Goal: Contribute content

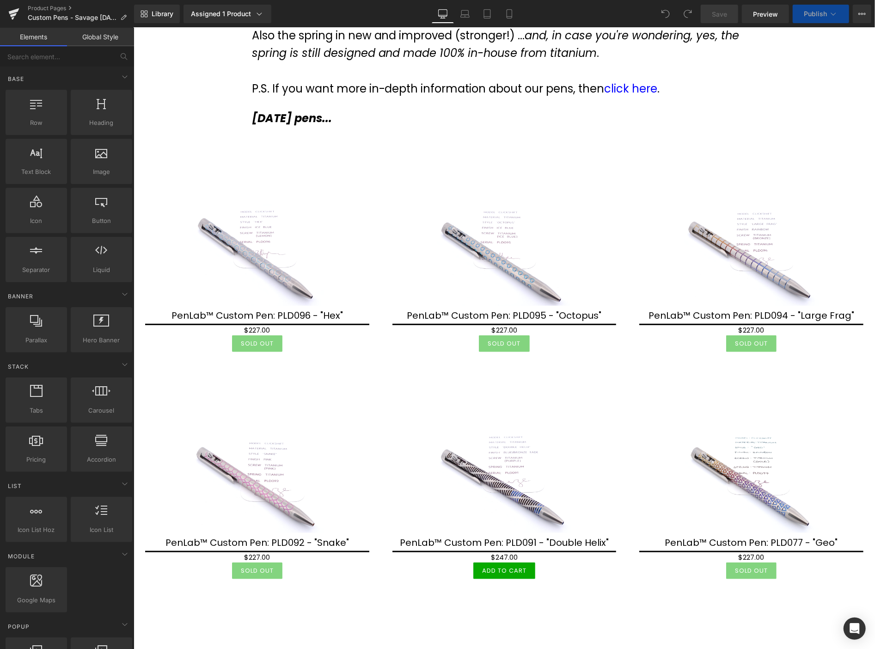
scroll to position [205, 0]
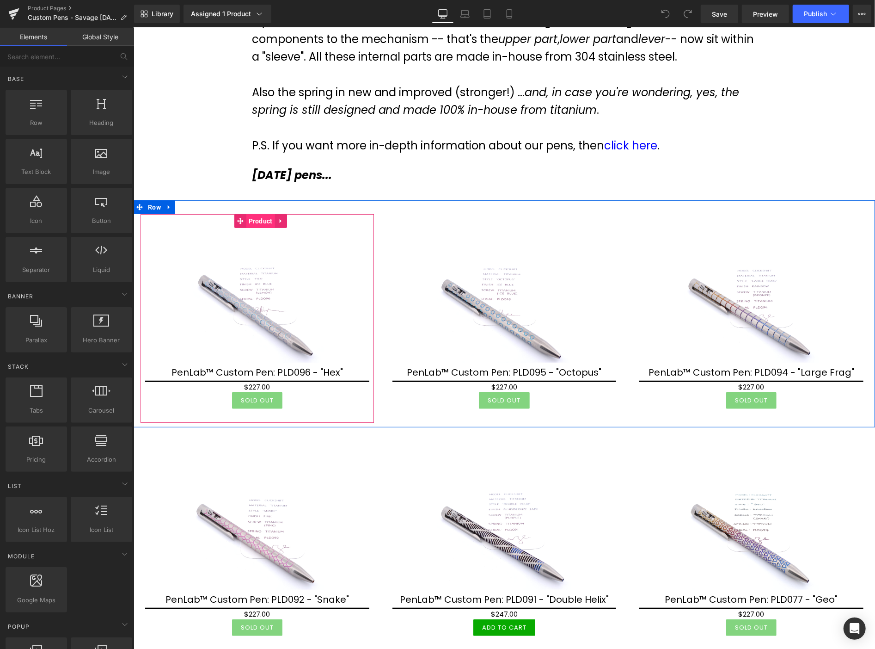
click at [258, 222] on span "Product" at bounding box center [260, 221] width 29 height 14
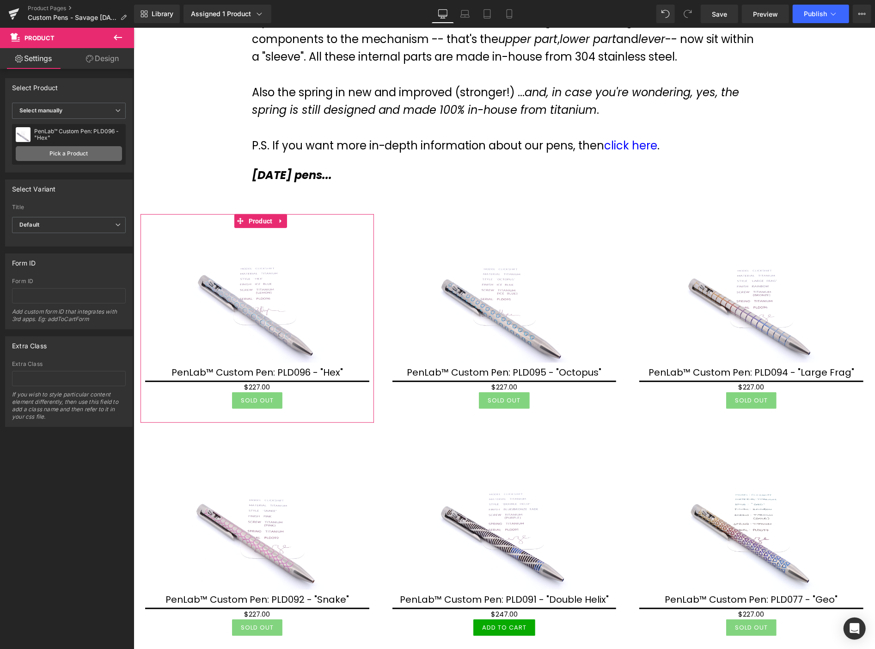
click at [47, 154] on link "Pick a Product" at bounding box center [69, 153] width 106 height 15
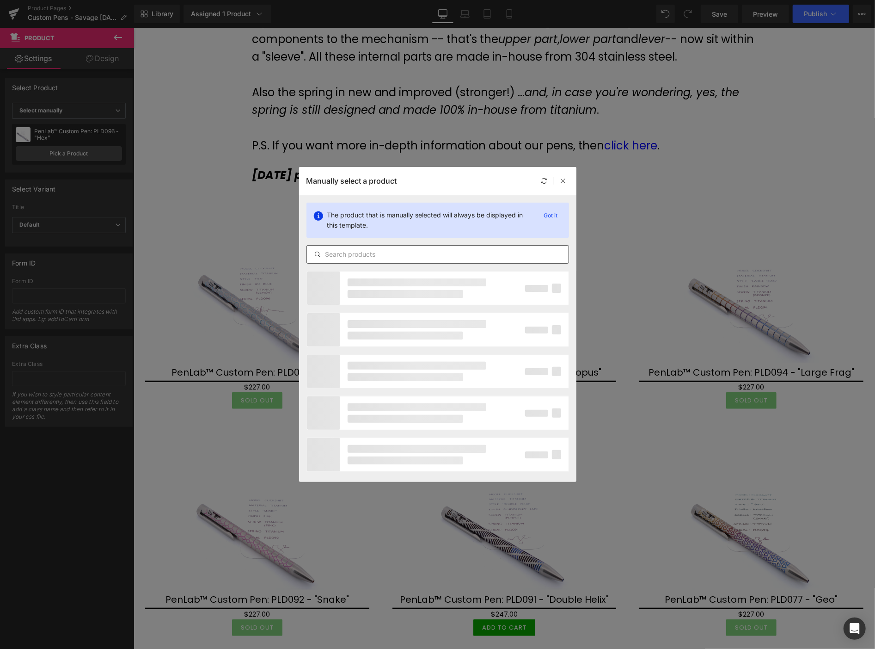
click at [349, 250] on input "text" at bounding box center [438, 254] width 262 height 11
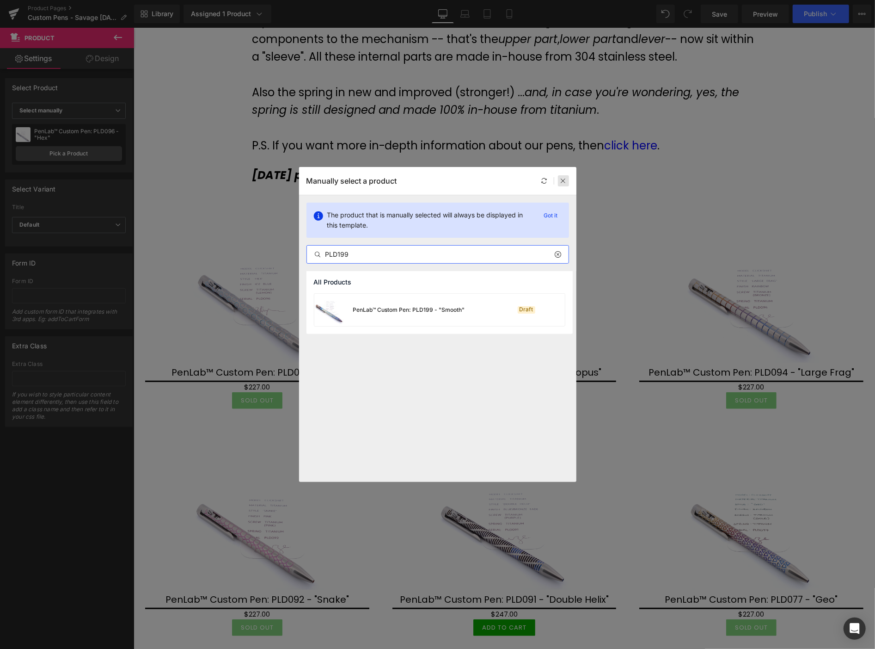
type input "PLD199"
click at [566, 178] on icon at bounding box center [563, 181] width 6 height 6
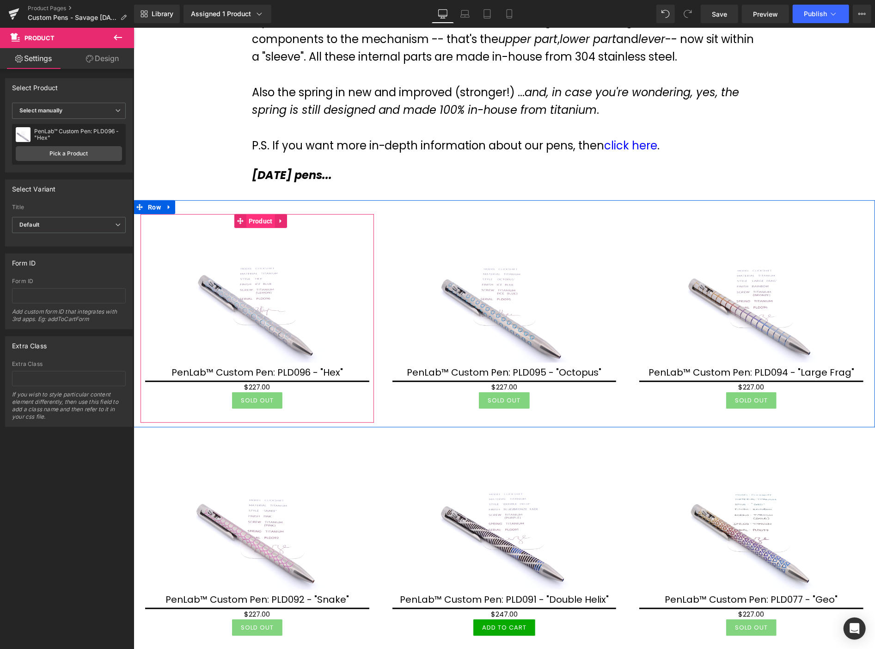
click at [257, 224] on span "Product" at bounding box center [260, 221] width 29 height 14
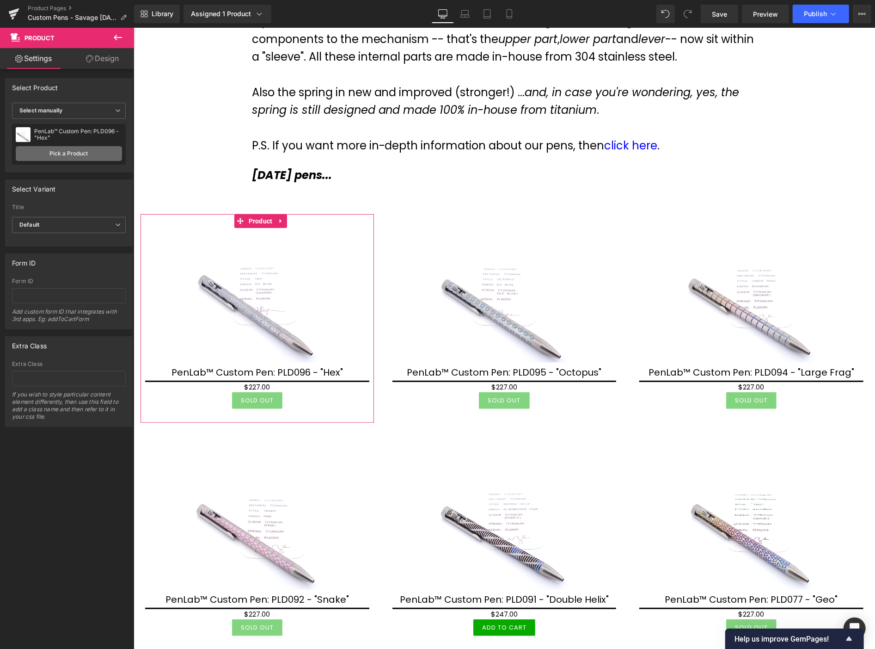
click at [51, 154] on link "Pick a Product" at bounding box center [69, 153] width 106 height 15
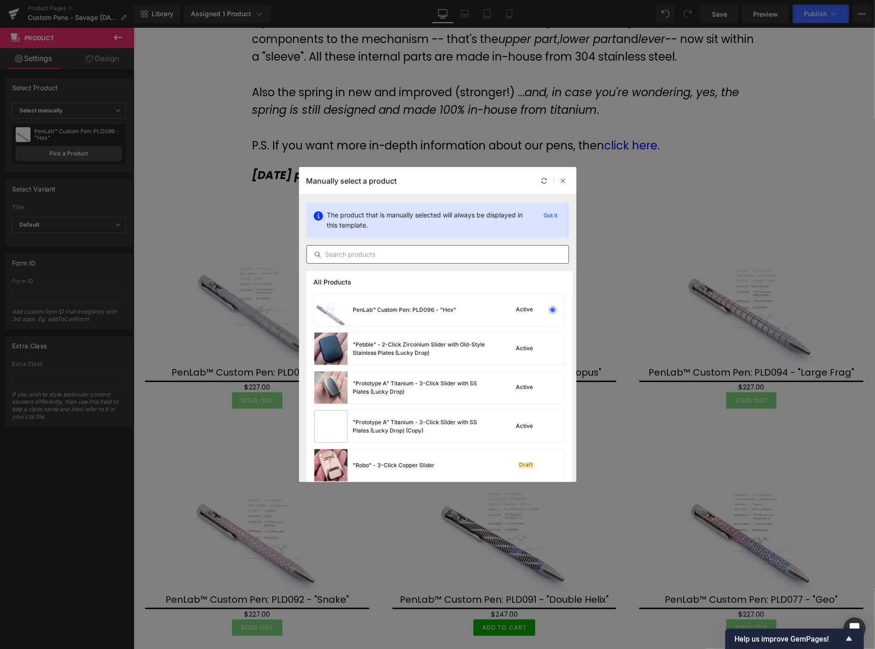
click at [379, 252] on input "text" at bounding box center [438, 254] width 262 height 11
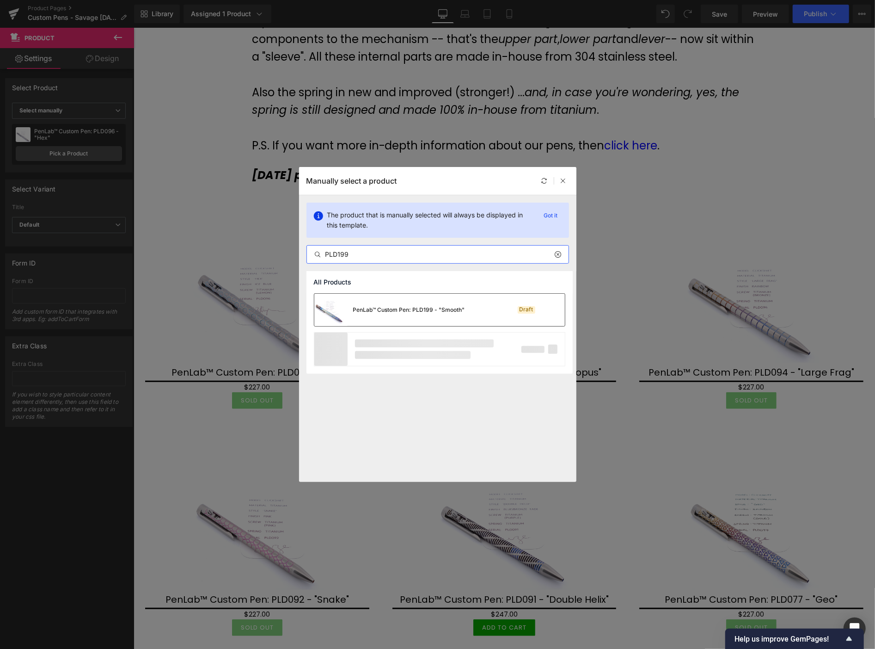
type input "PLD199"
click at [403, 316] on div "PenLab™ Custom Pen: PLD199 - "Smooth"" at bounding box center [389, 310] width 151 height 32
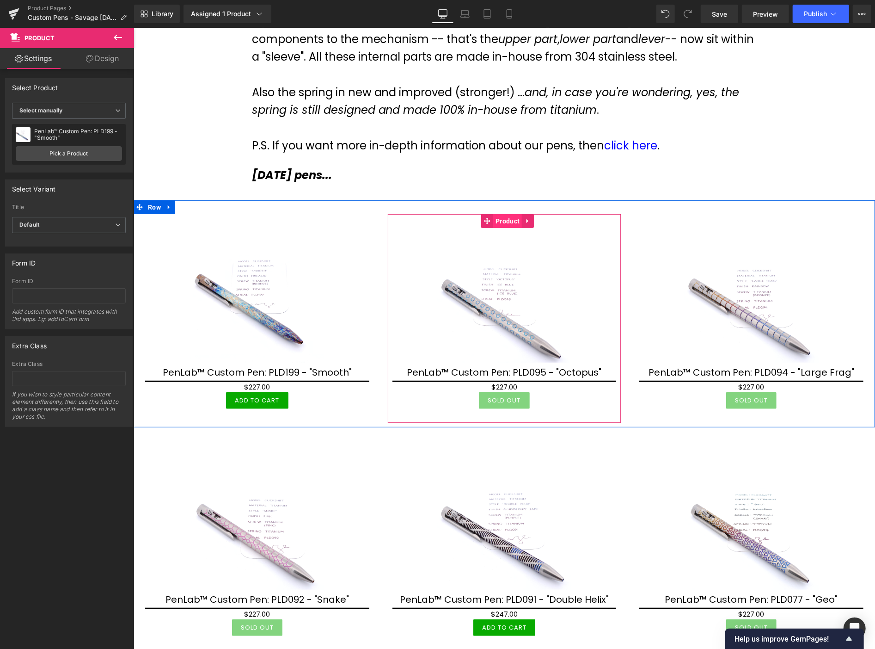
click at [504, 223] on span "Product" at bounding box center [507, 221] width 29 height 14
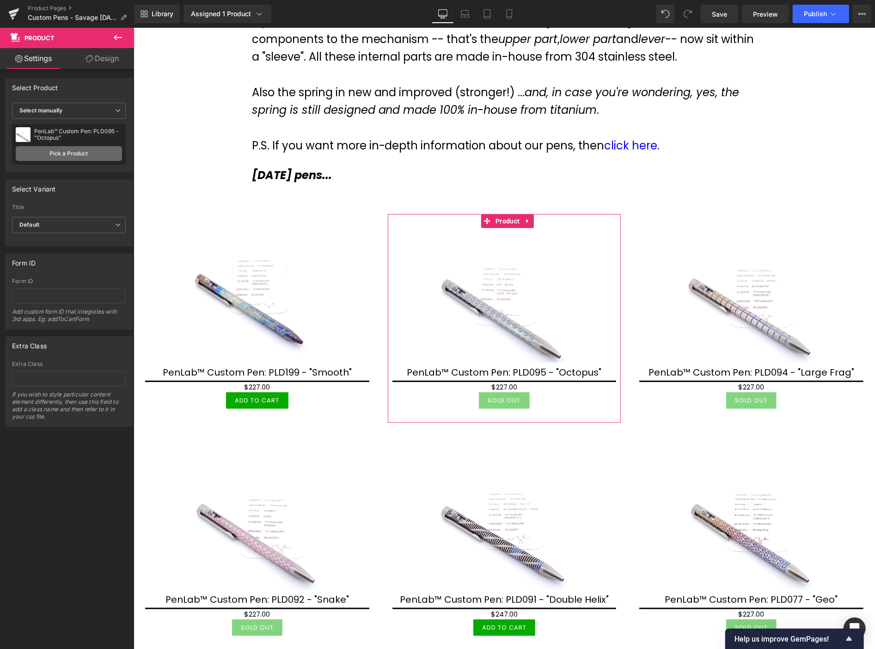
click at [58, 154] on link "Pick a Product" at bounding box center [69, 153] width 106 height 15
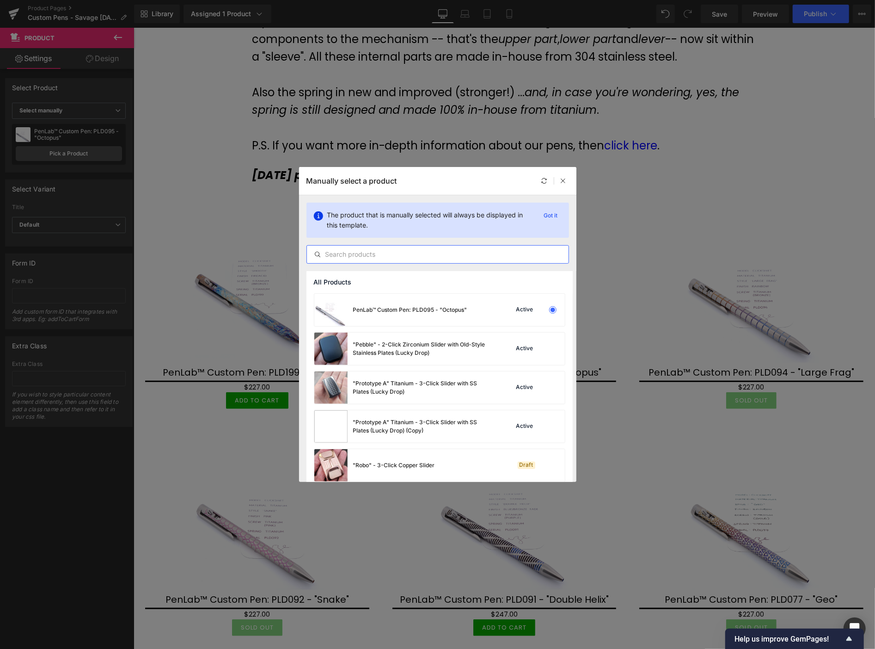
click at [333, 256] on input "text" at bounding box center [438, 254] width 262 height 11
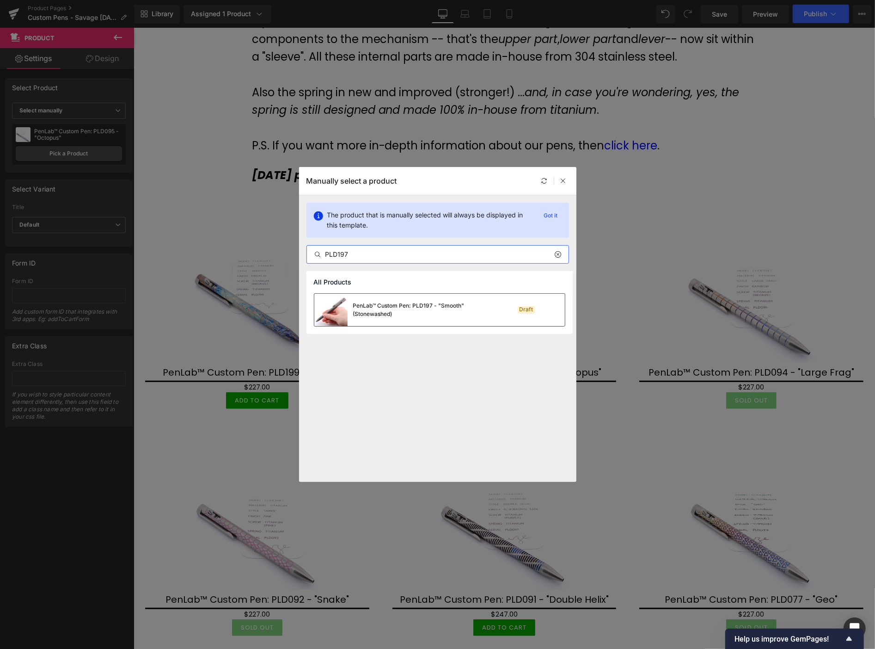
type input "PLD197"
click at [409, 317] on div "PenLab™ Custom Pen: PLD197 - "Smooth" (Stonewashed)" at bounding box center [422, 309] width 139 height 17
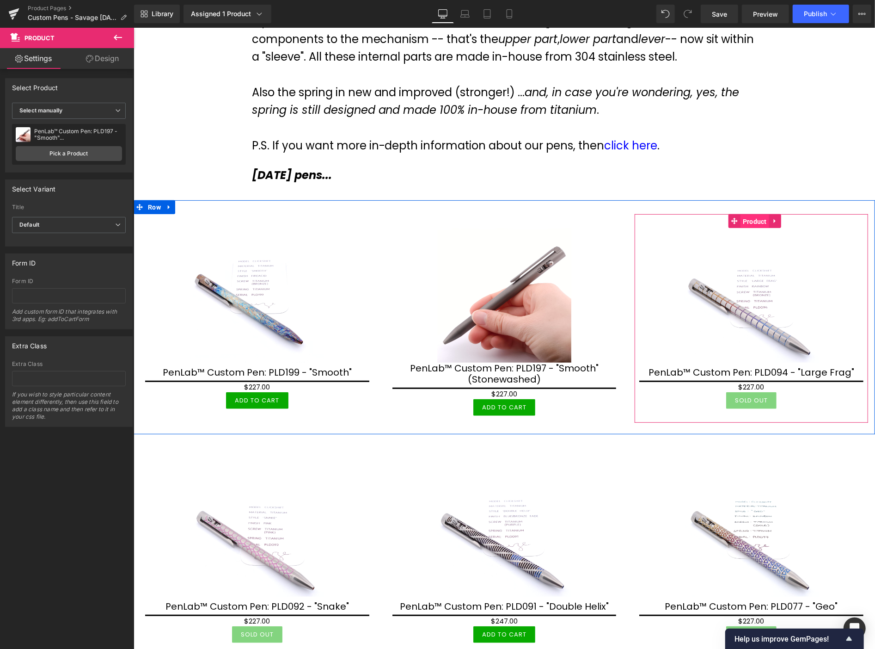
click at [747, 220] on span "Product" at bounding box center [754, 221] width 29 height 14
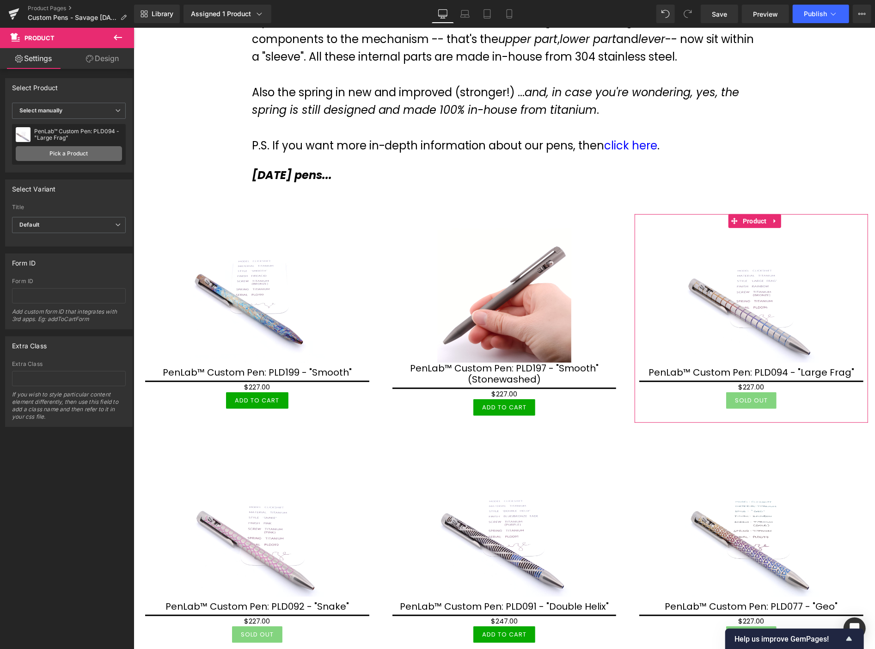
click at [95, 151] on link "Pick a Product" at bounding box center [69, 153] width 106 height 15
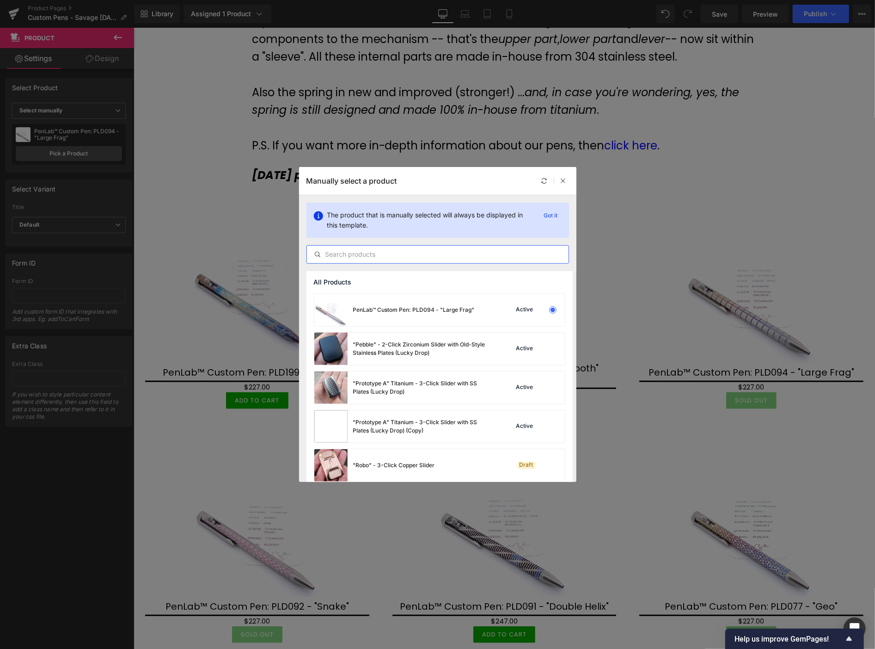
click at [377, 255] on input "text" at bounding box center [438, 254] width 262 height 11
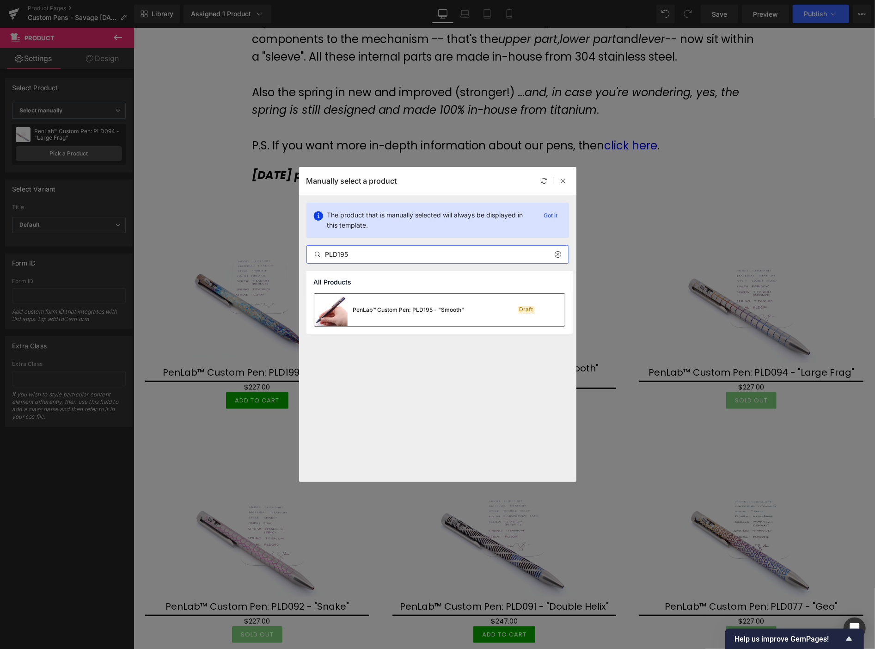
type input "PLD195"
click at [396, 315] on div "PenLab™ Custom Pen: PLD195 - "Smooth"" at bounding box center [389, 310] width 150 height 32
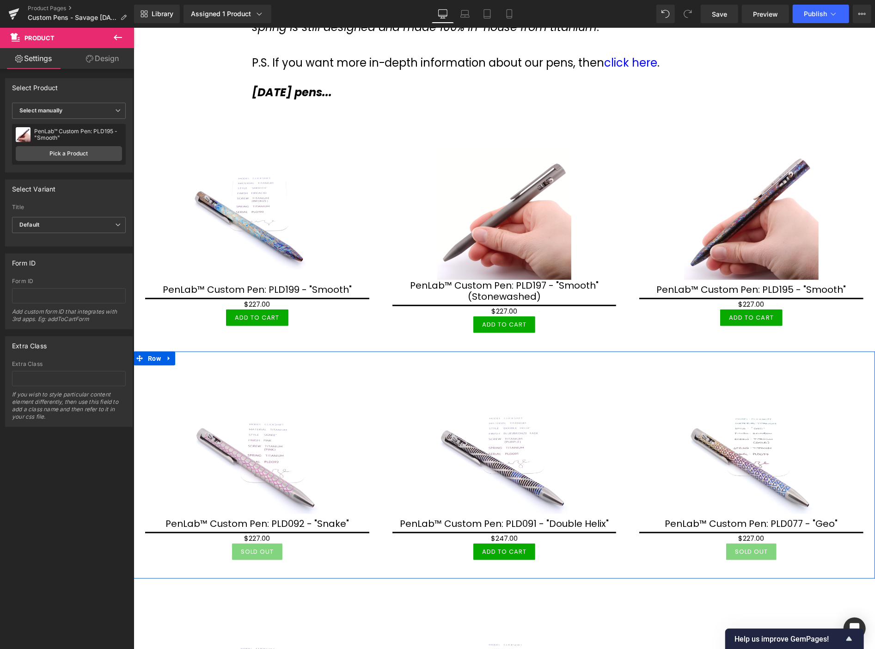
scroll to position [359, 0]
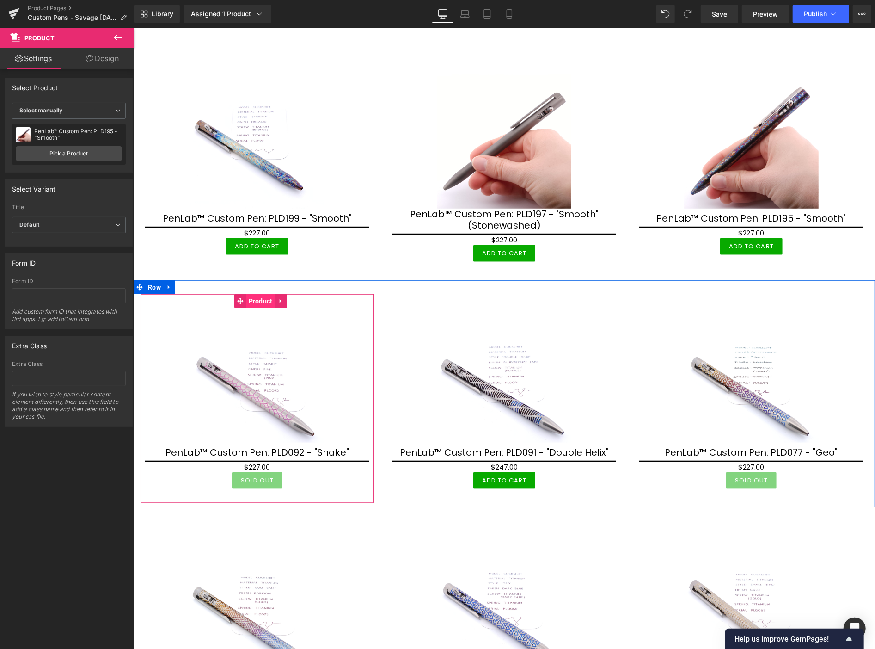
click at [260, 301] on span "Product" at bounding box center [260, 301] width 29 height 14
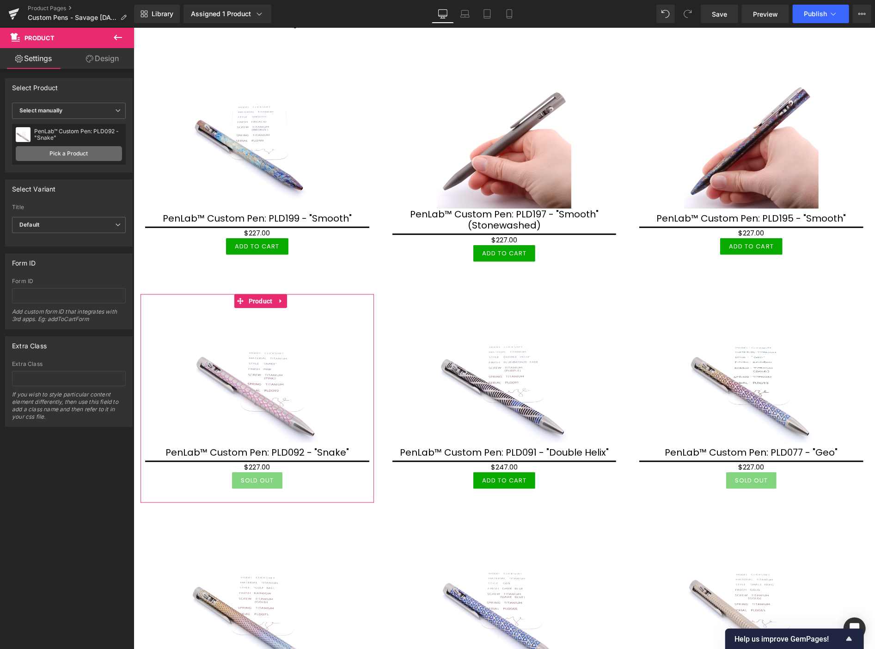
click at [77, 151] on link "Pick a Product" at bounding box center [69, 153] width 106 height 15
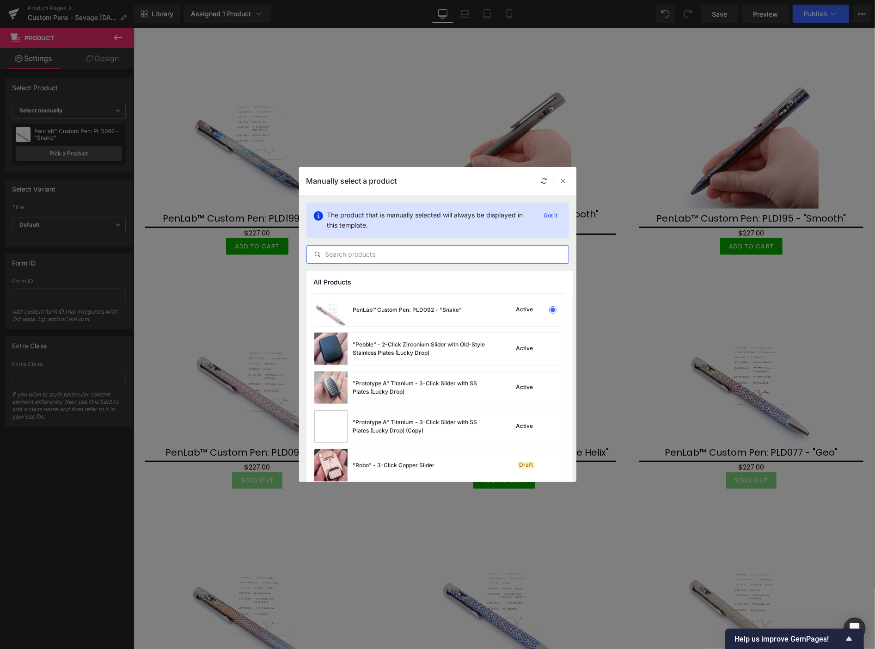
click at [376, 251] on input "text" at bounding box center [438, 254] width 262 height 11
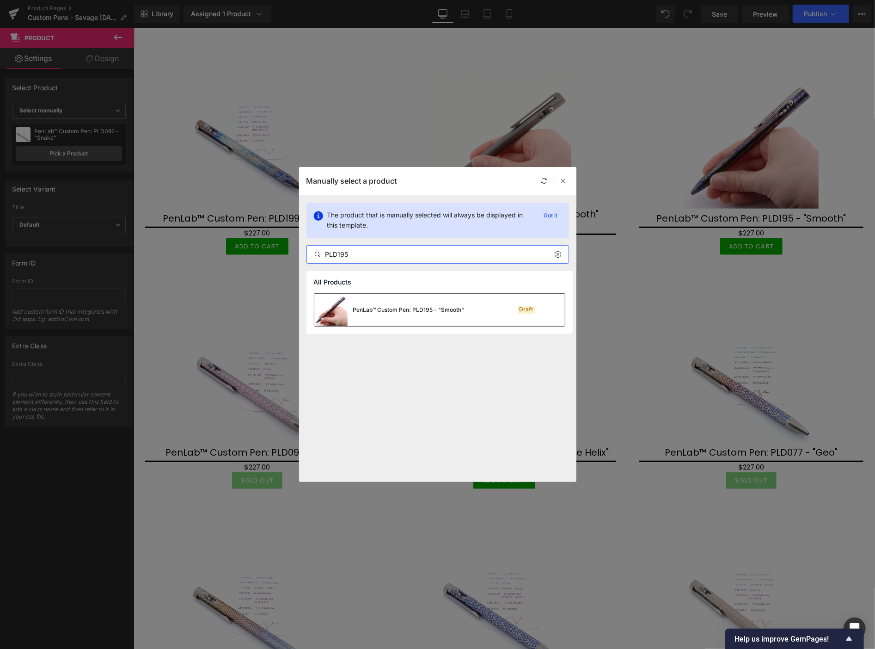
type input "PLD195"
click at [403, 312] on div "PenLab™ Custom Pen: PLD195 - "Smooth"" at bounding box center [408, 310] width 111 height 8
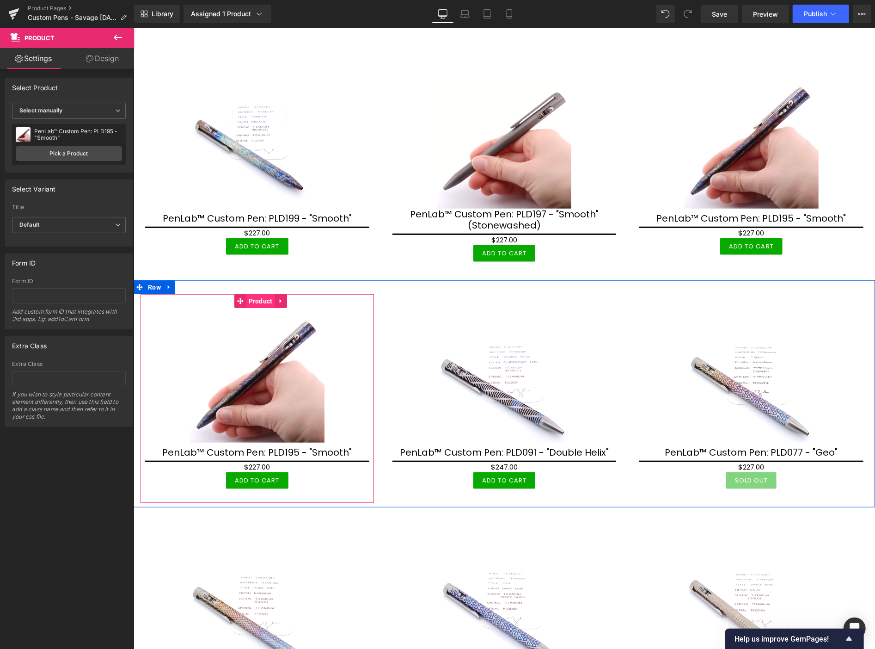
click at [264, 298] on span "Product" at bounding box center [260, 301] width 29 height 14
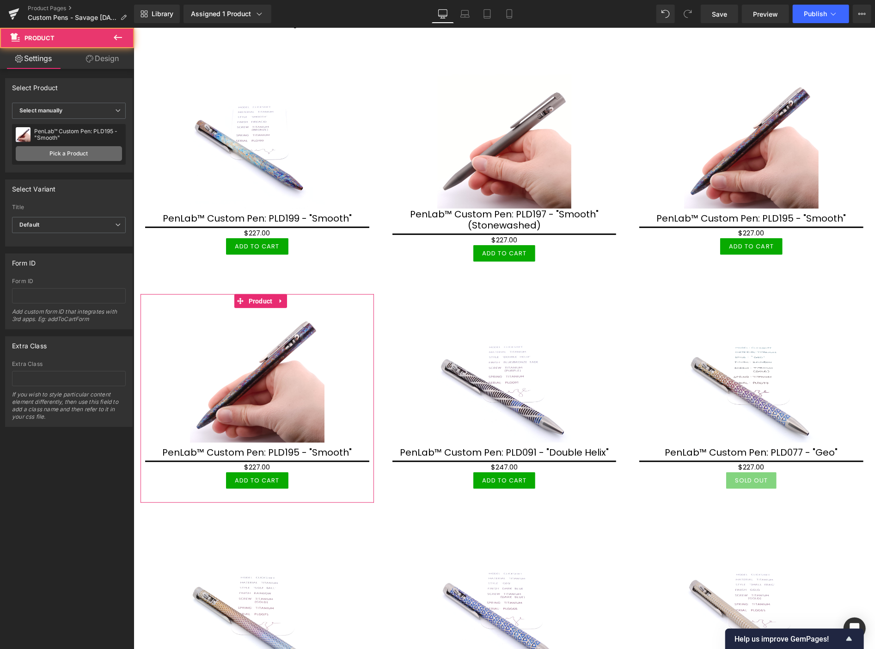
click at [107, 153] on link "Pick a Product" at bounding box center [69, 153] width 106 height 15
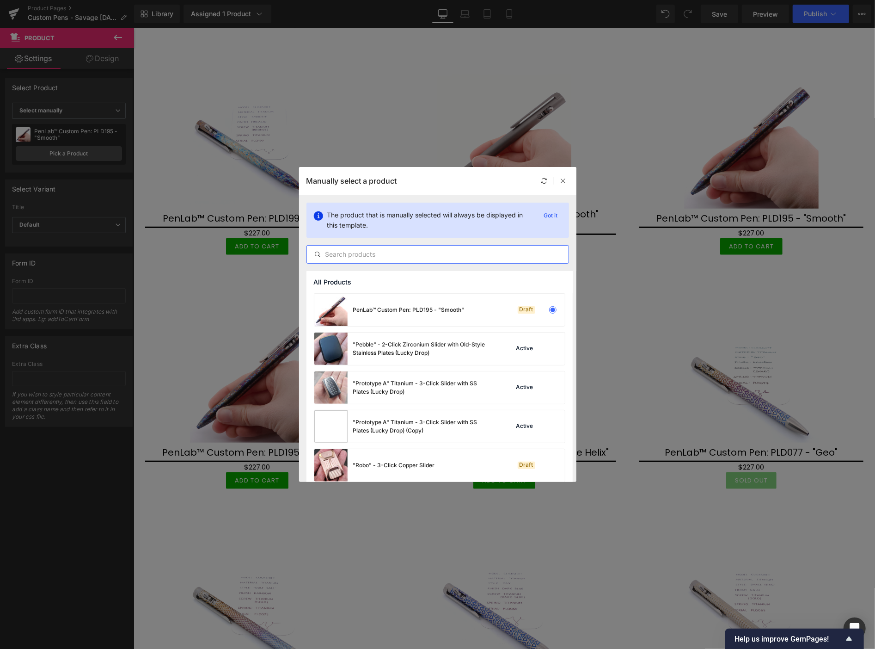
click at [371, 254] on input "text" at bounding box center [438, 254] width 262 height 11
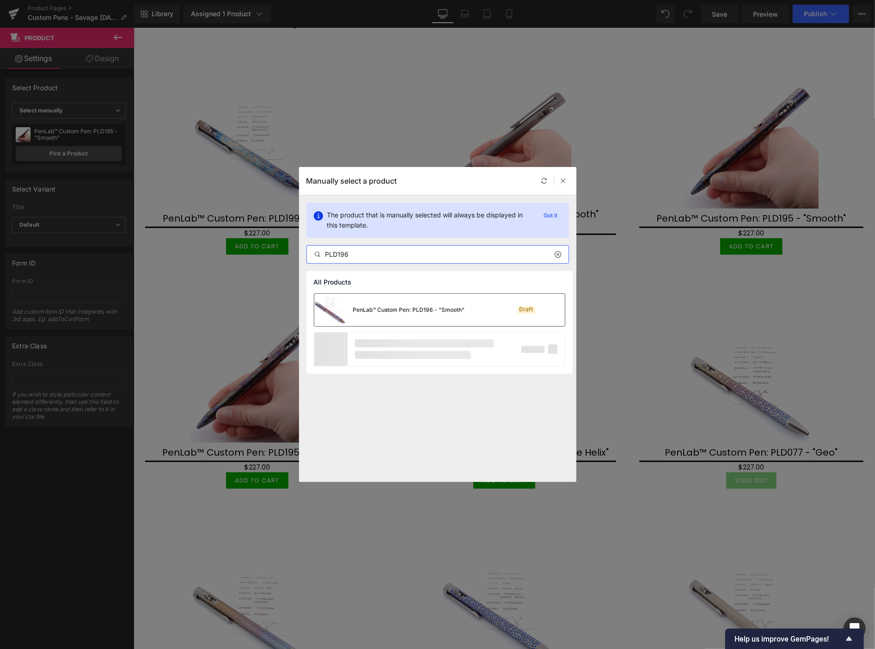
type input "PLD196"
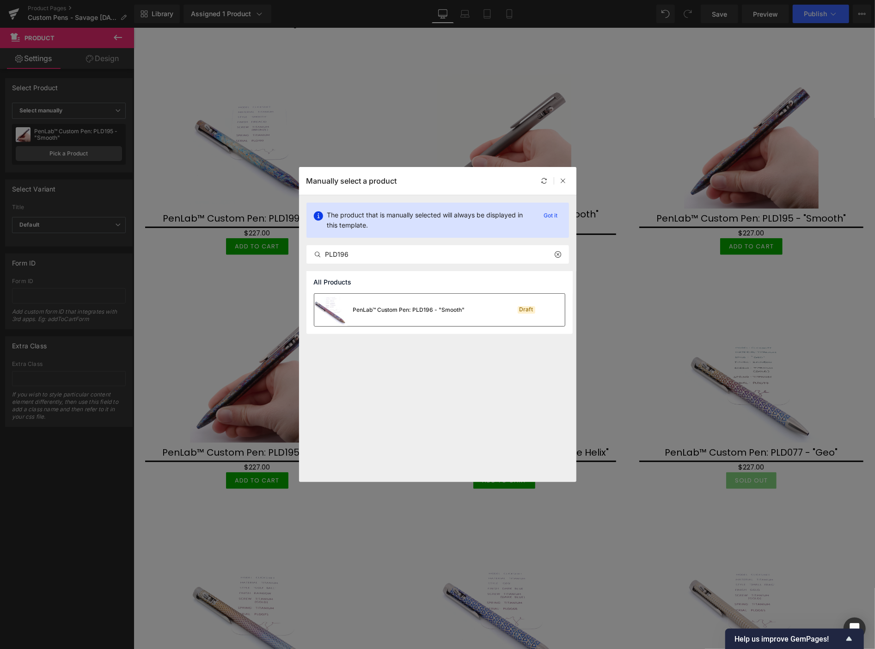
click at [424, 306] on div "PenLab™ Custom Pen: PLD196 - "Smooth"" at bounding box center [409, 310] width 112 height 8
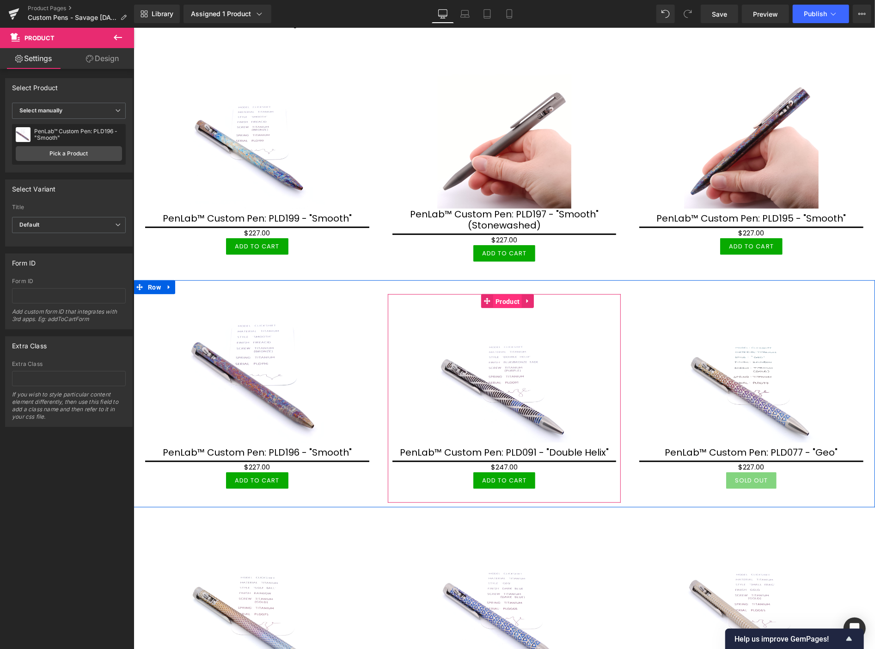
click at [498, 299] on span "Product" at bounding box center [507, 301] width 29 height 14
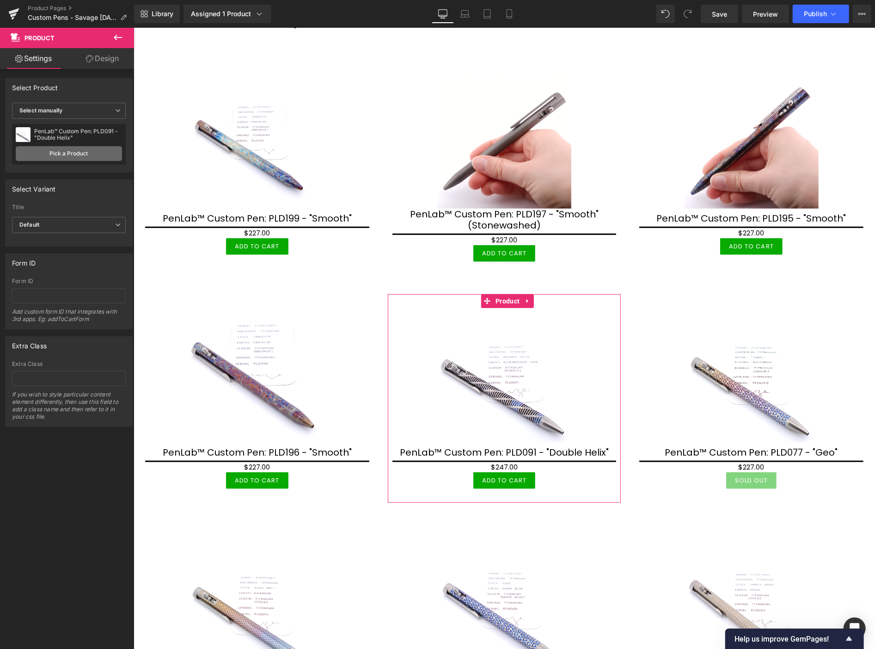
click at [55, 154] on link "Pick a Product" at bounding box center [69, 153] width 106 height 15
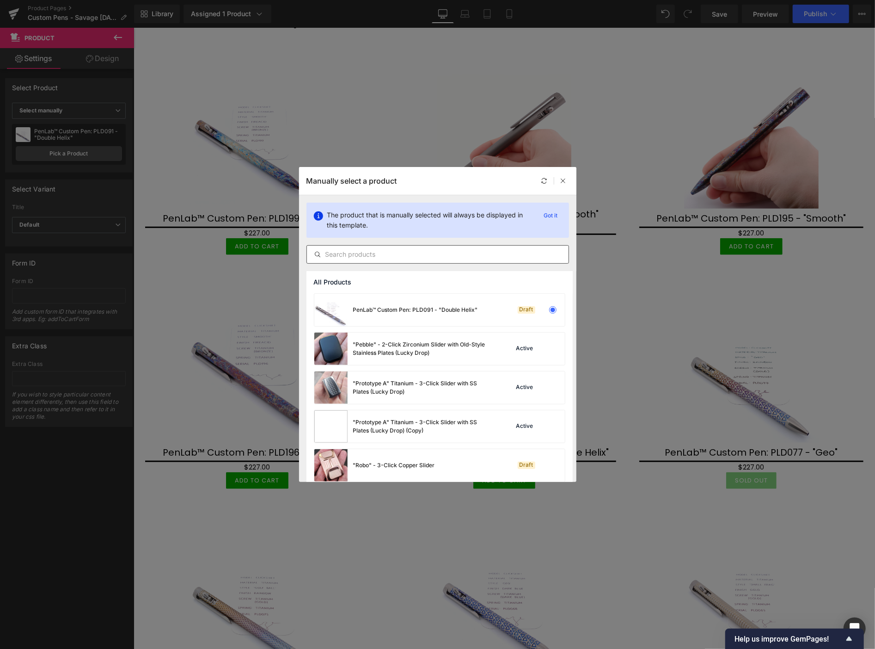
click at [395, 253] on input "text" at bounding box center [438, 254] width 262 height 11
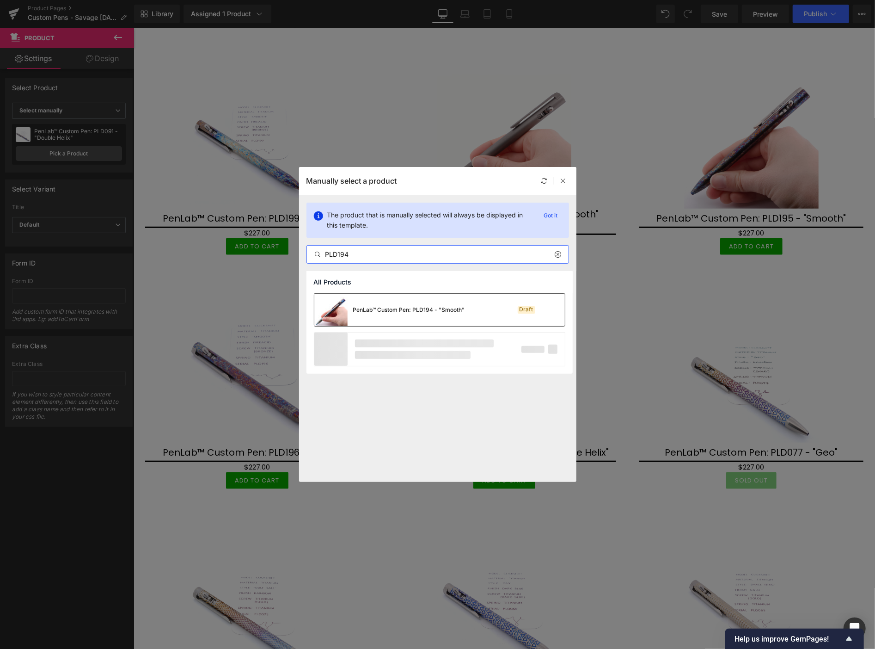
type input "PLD194"
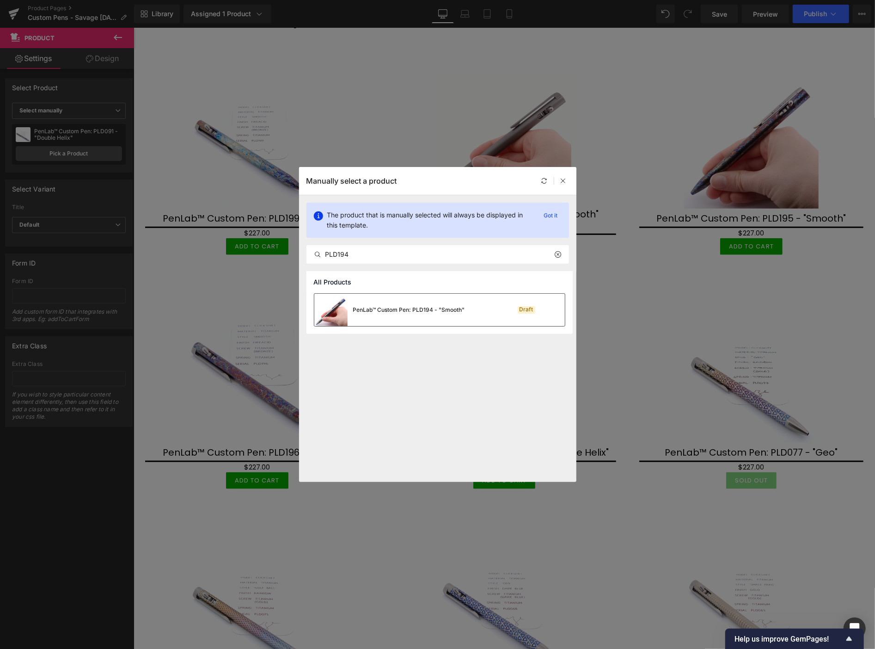
drag, startPoint x: 391, startPoint y: 308, endPoint x: 258, endPoint y: 280, distance: 136.0
click at [391, 308] on div "PenLab™ Custom Pen: PLD194 - "Smooth"" at bounding box center [409, 310] width 112 height 8
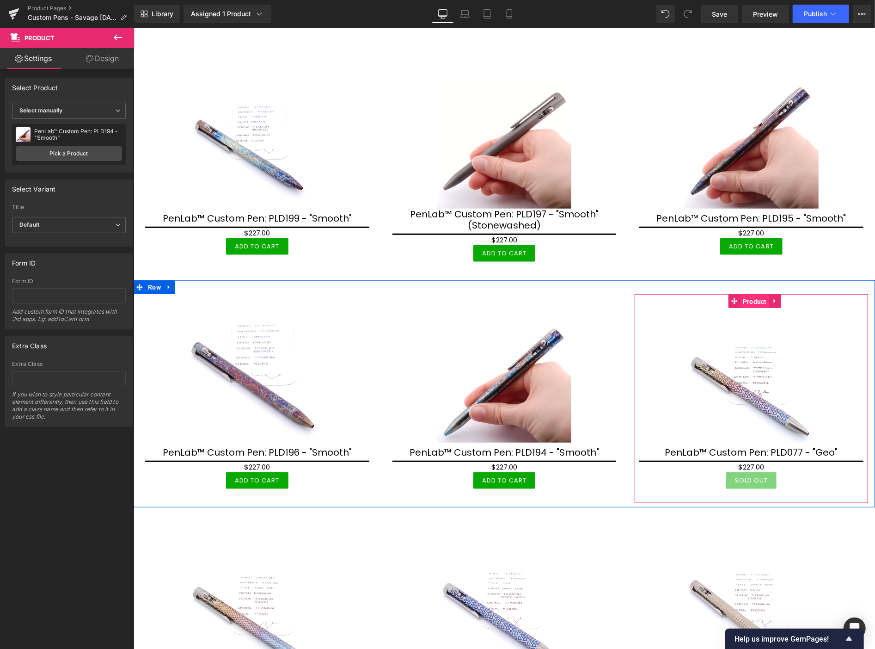
click at [749, 299] on span "Product" at bounding box center [754, 301] width 29 height 14
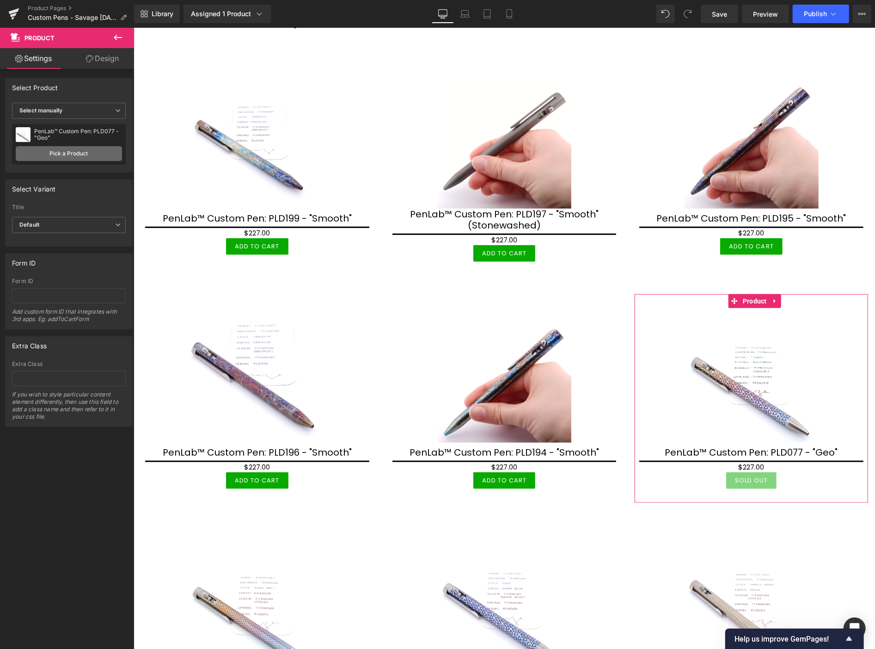
click at [57, 158] on link "Pick a Product" at bounding box center [69, 153] width 106 height 15
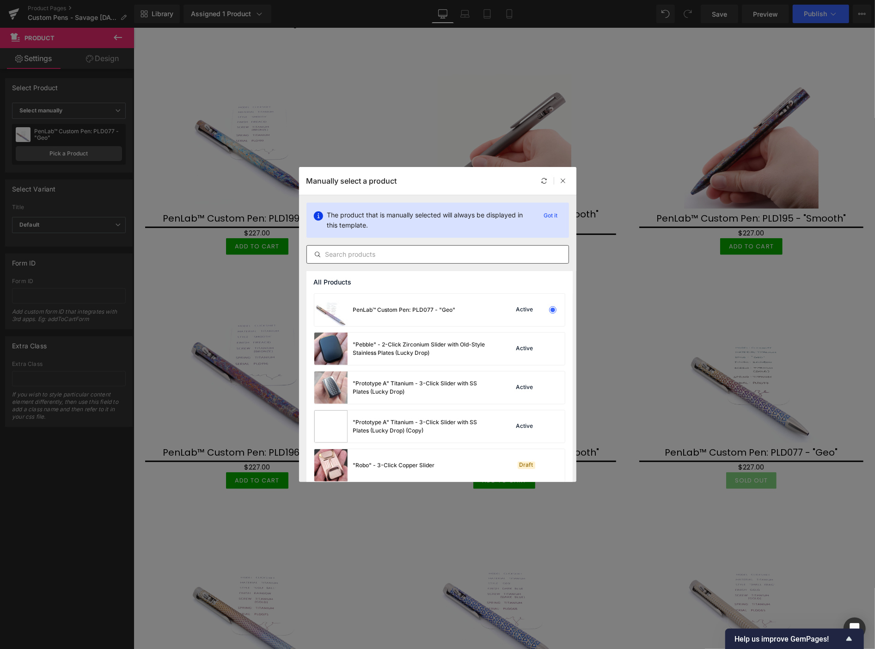
click at [343, 252] on input "text" at bounding box center [438, 254] width 262 height 11
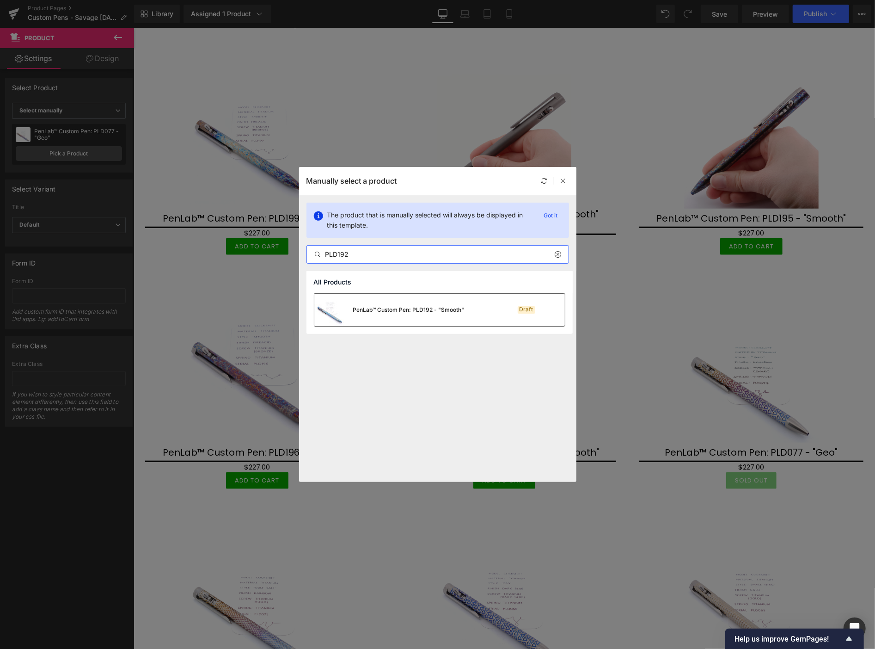
type input "PLD192"
click at [374, 312] on div "PenLab™ Custom Pen: PLD192 - "Smooth"" at bounding box center [408, 310] width 111 height 8
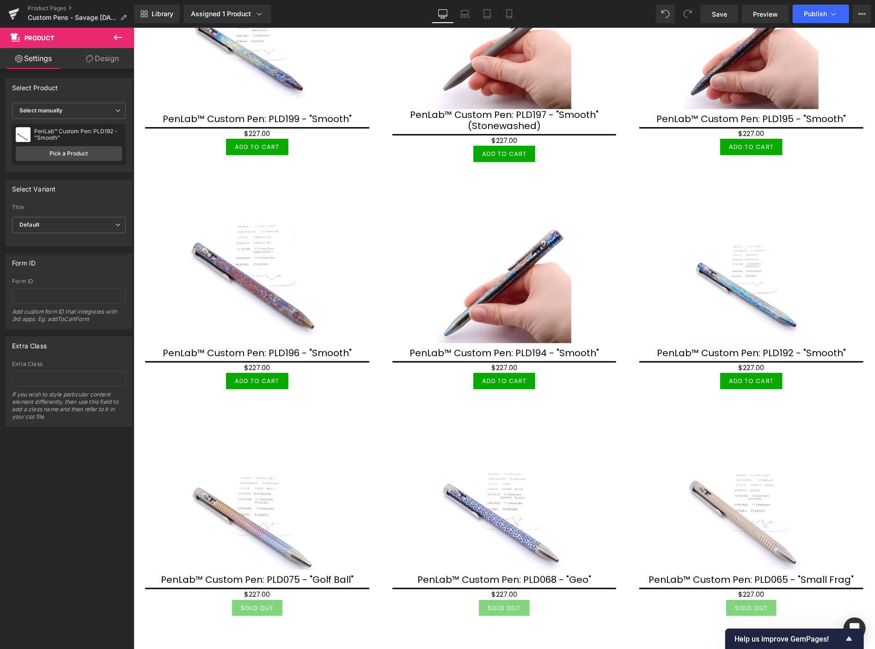
scroll to position [462, 0]
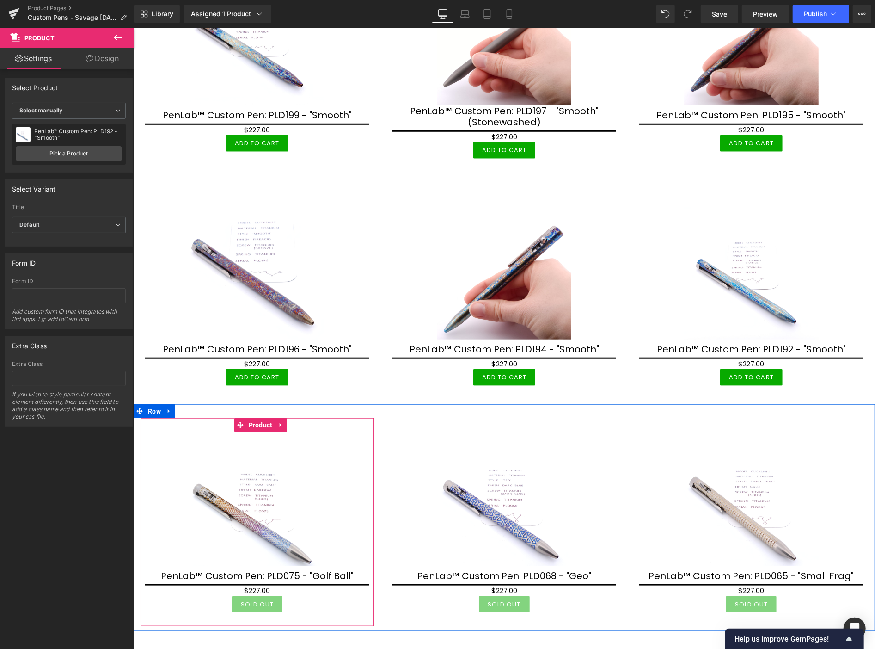
drag, startPoint x: 255, startPoint y: 423, endPoint x: 234, endPoint y: 398, distance: 32.2
click at [255, 423] on span "Product" at bounding box center [260, 424] width 29 height 14
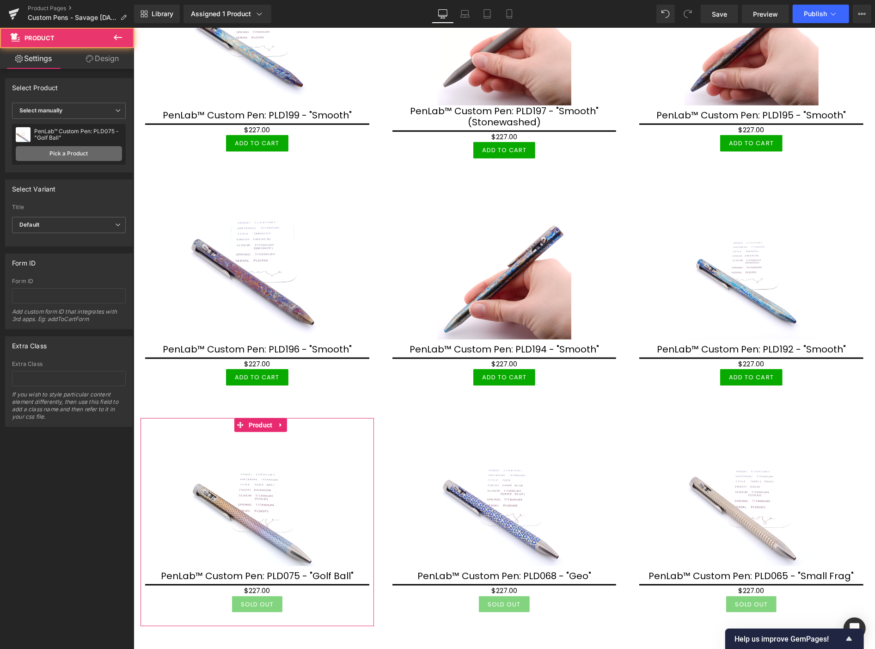
click at [108, 148] on link "Pick a Product" at bounding box center [69, 153] width 106 height 15
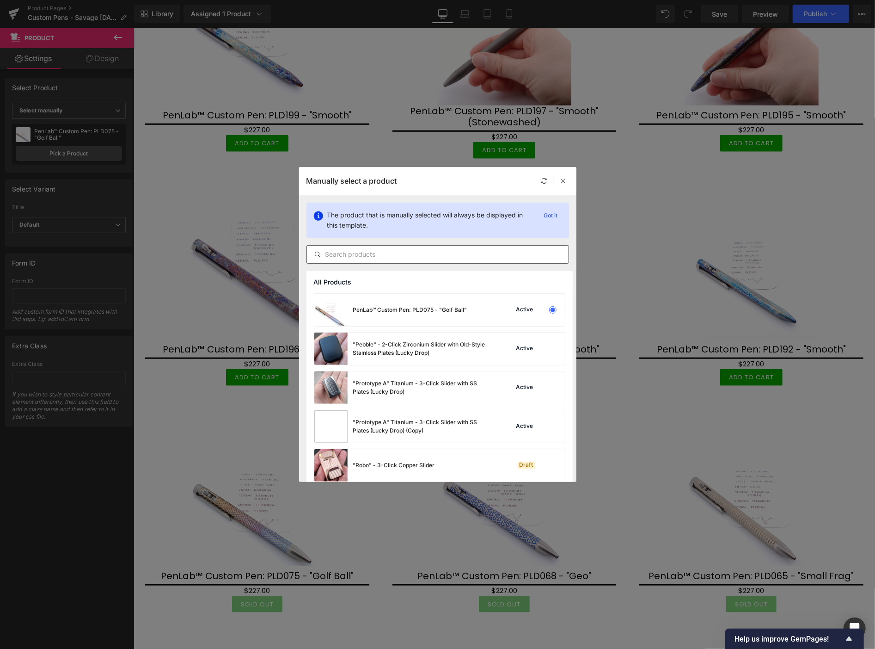
click at [393, 257] on input "text" at bounding box center [438, 254] width 262 height 11
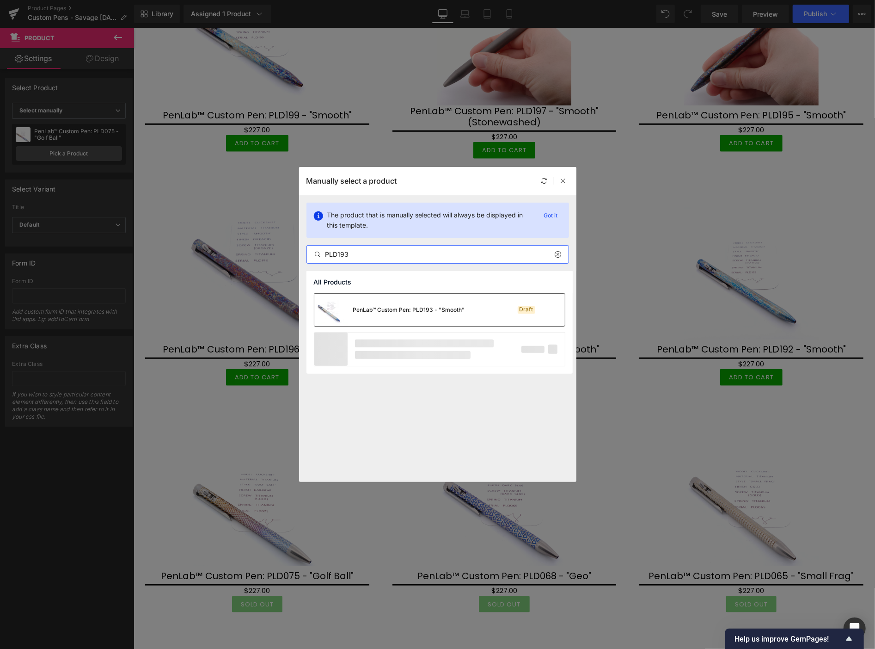
type input "PLD193"
click at [401, 313] on div "PenLab™ Custom Pen: PLD193 - "Smooth"" at bounding box center [389, 310] width 151 height 32
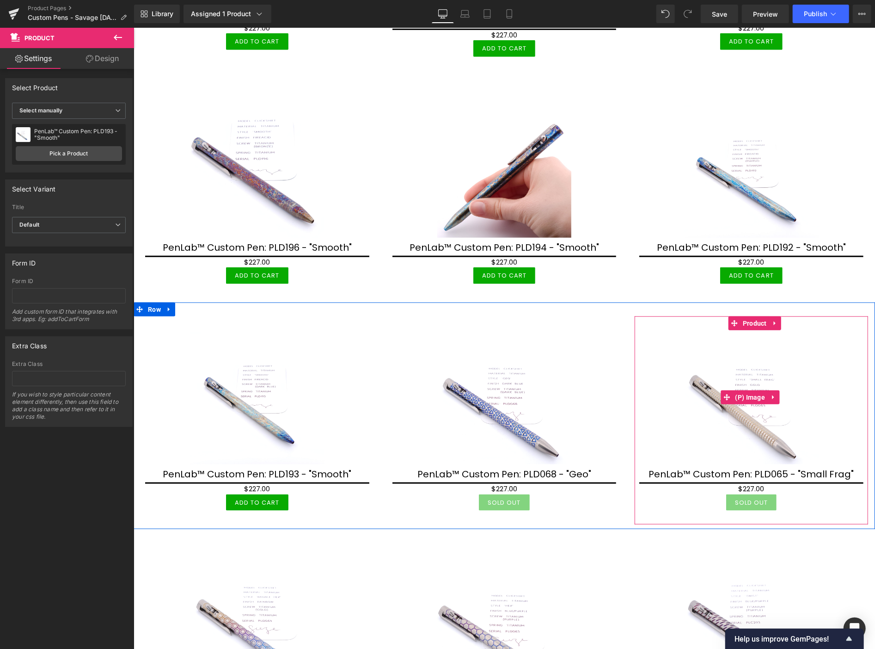
scroll to position [565, 0]
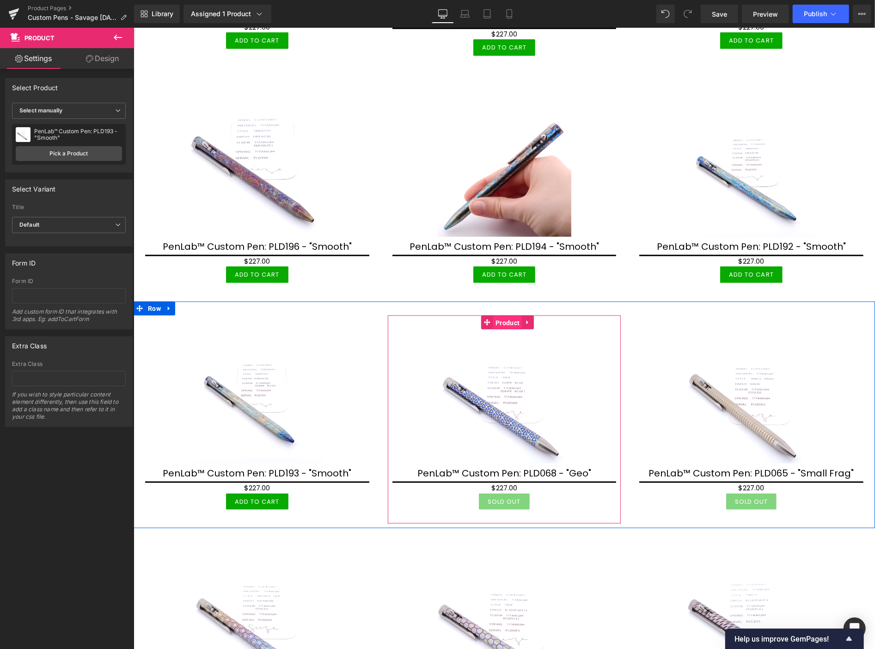
click at [499, 319] on span "Product" at bounding box center [507, 322] width 29 height 14
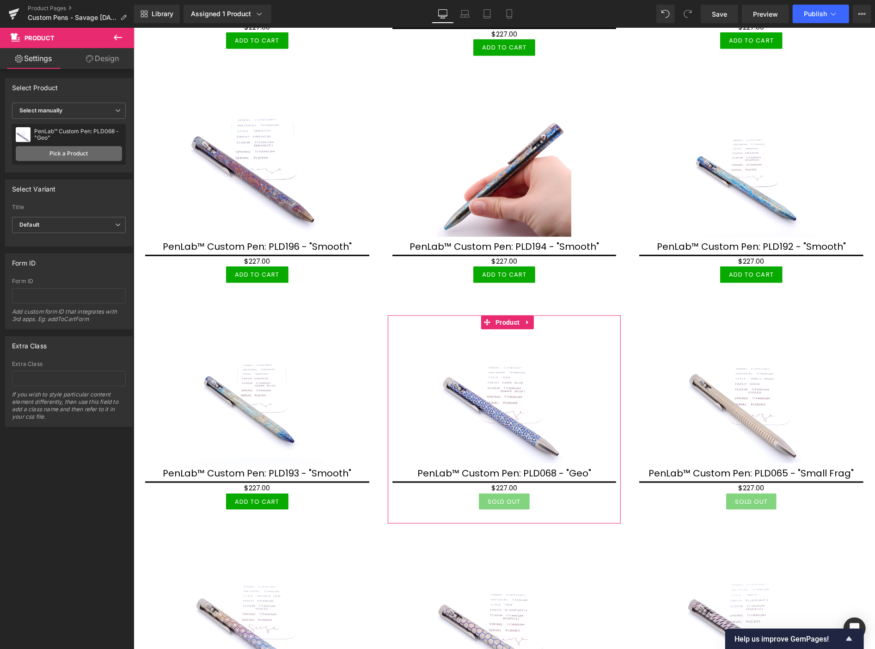
click at [65, 155] on link "Pick a Product" at bounding box center [69, 153] width 106 height 15
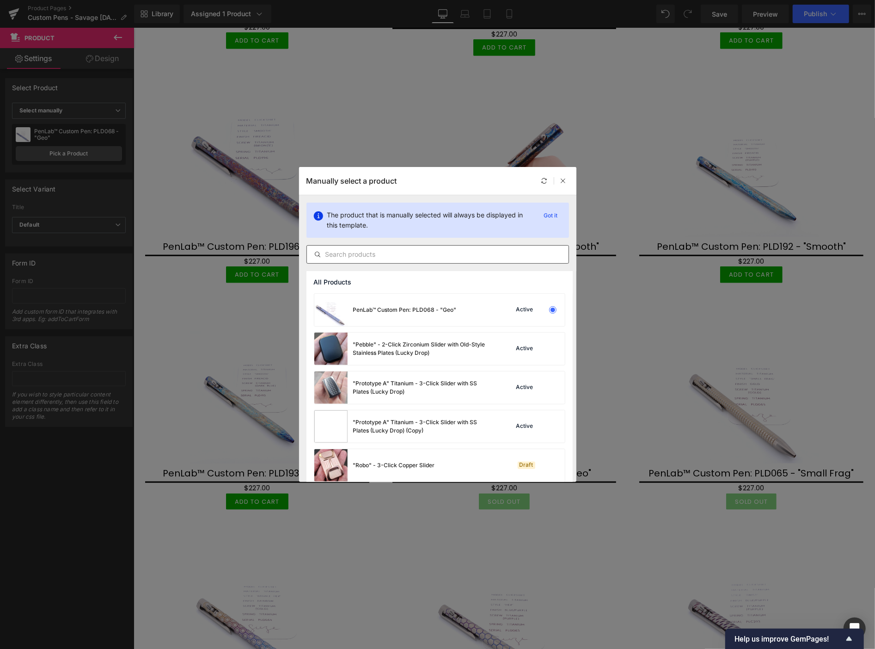
click at [328, 252] on input "text" at bounding box center [438, 254] width 262 height 11
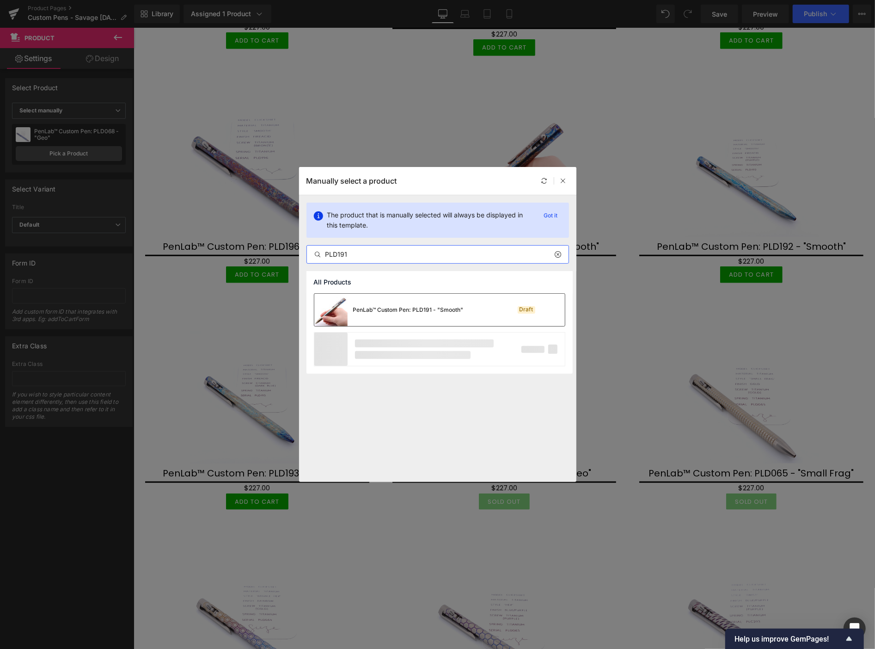
type input "PLD191"
click at [360, 313] on div "PenLab™ Custom Pen: PLD191 - "Smooth"" at bounding box center [388, 310] width 149 height 32
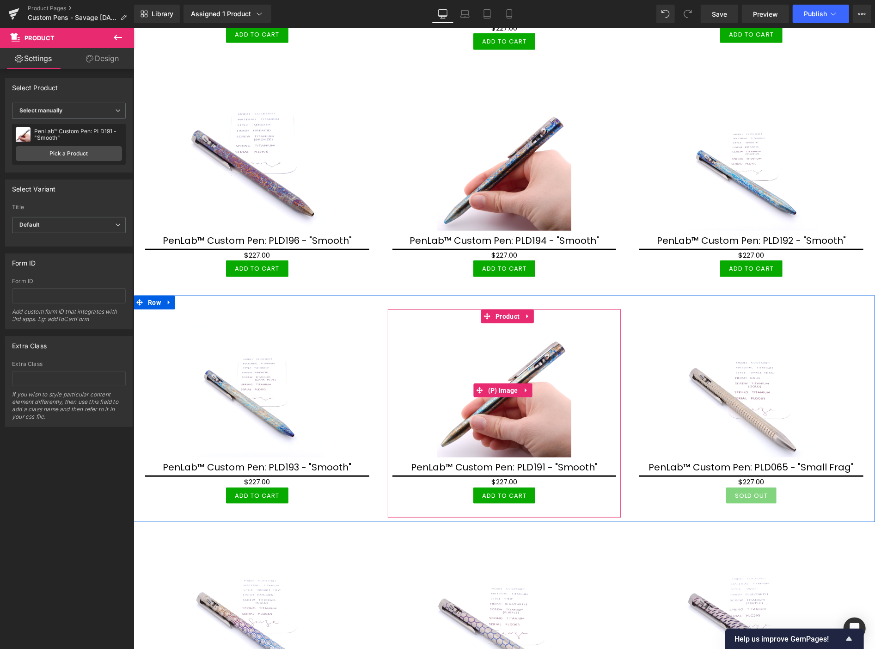
scroll to position [616, 0]
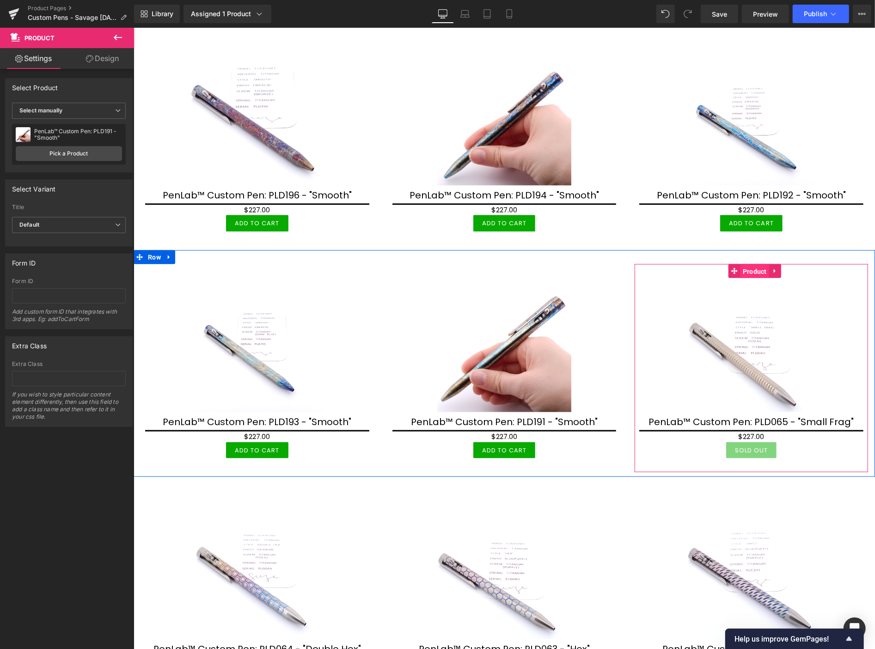
click at [743, 265] on span "Product" at bounding box center [754, 271] width 29 height 14
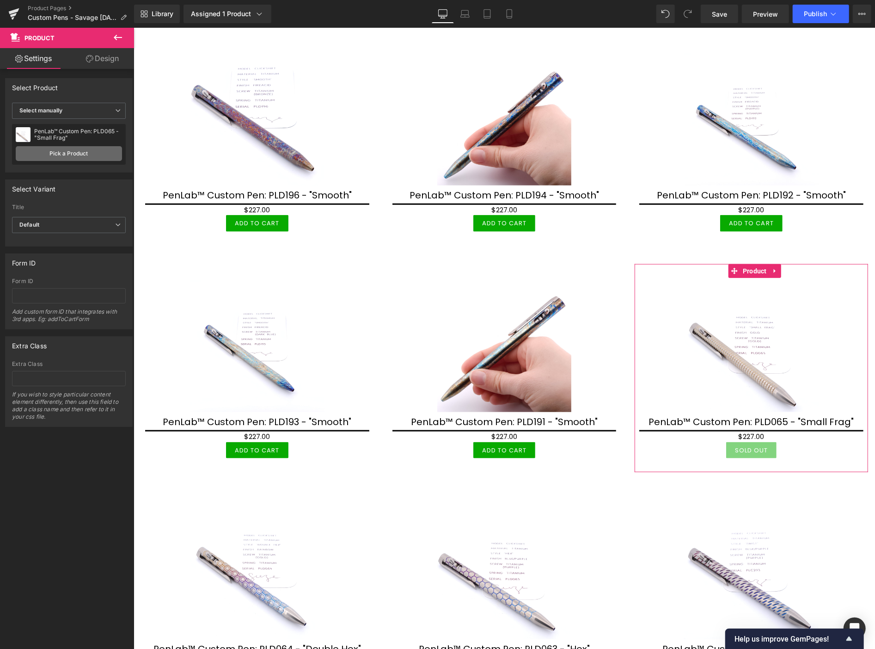
click at [54, 153] on link "Pick a Product" at bounding box center [69, 153] width 106 height 15
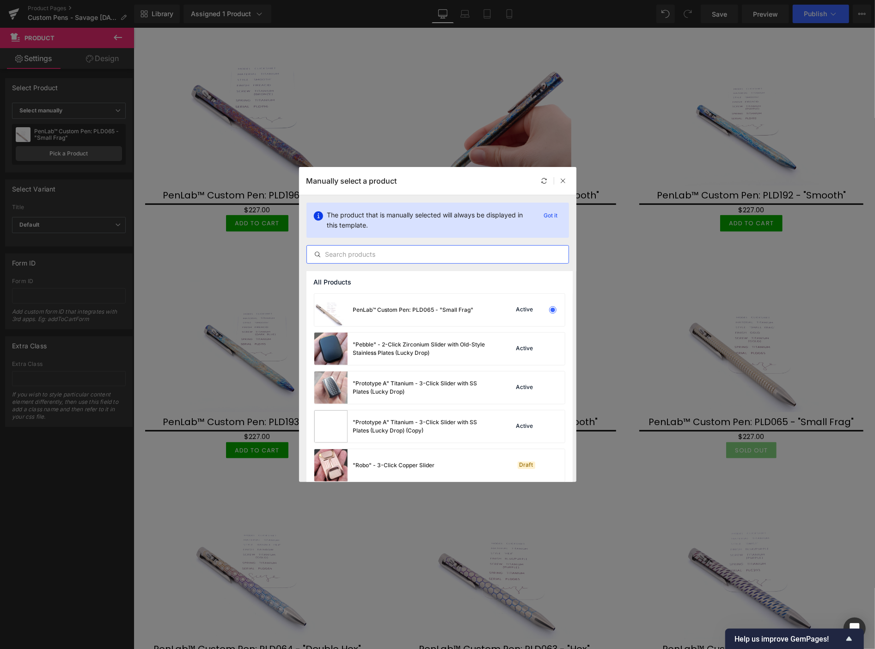
click at [373, 252] on input "text" at bounding box center [438, 254] width 262 height 11
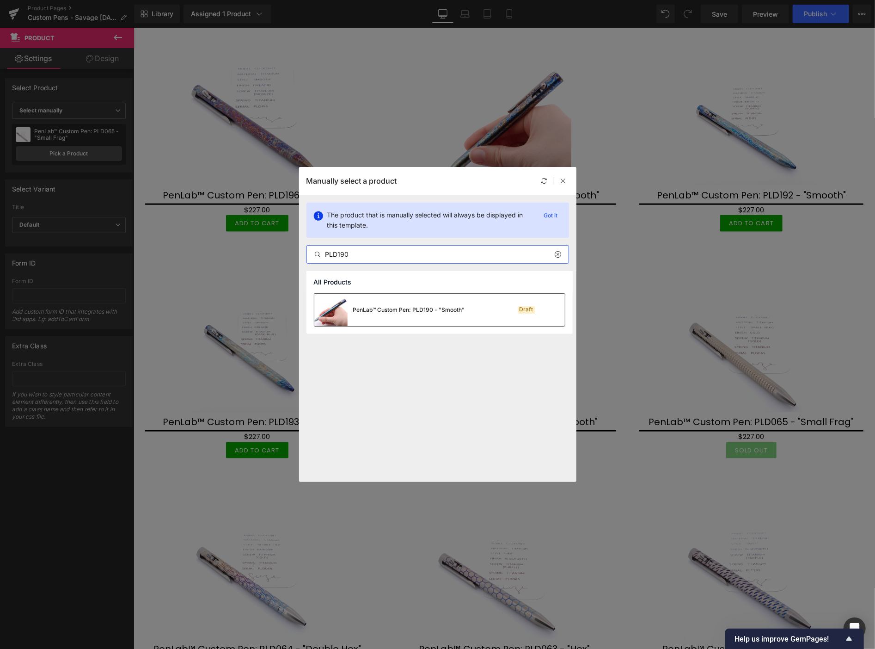
type input "PLD190"
click at [401, 310] on div "PenLab™ Custom Pen: PLD190 - "Smooth"" at bounding box center [409, 310] width 112 height 8
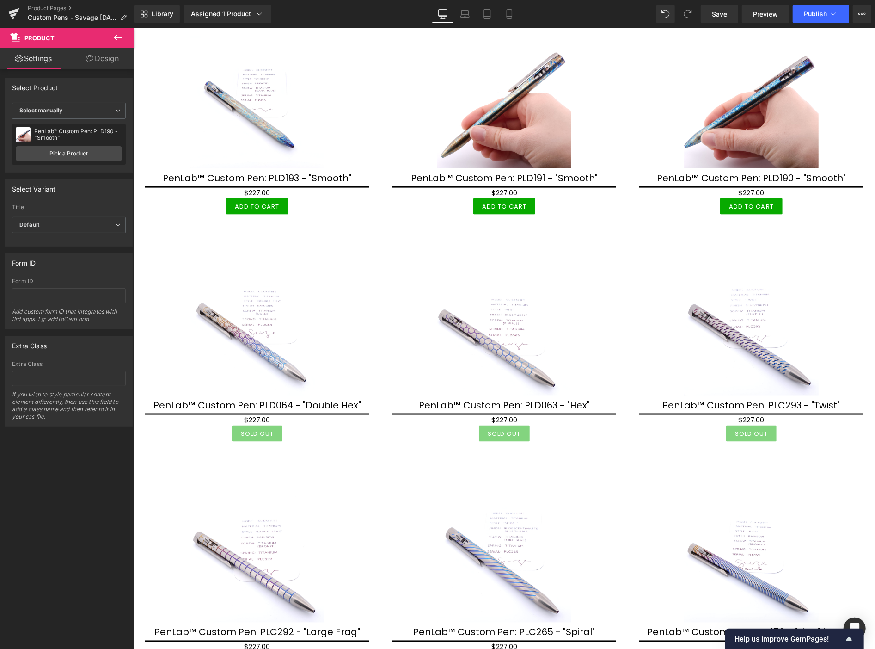
scroll to position [873, 0]
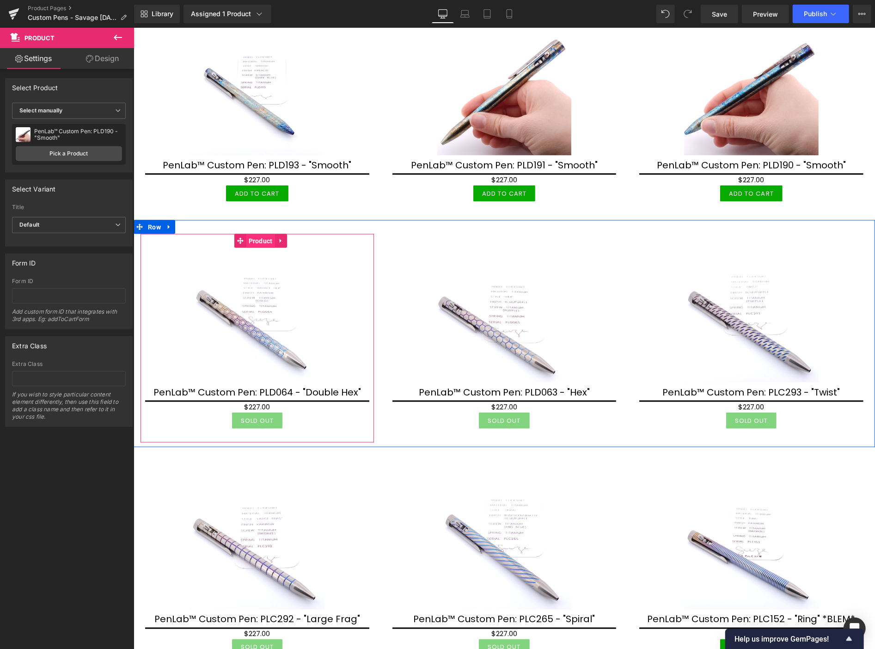
click at [254, 237] on span "Product" at bounding box center [260, 240] width 29 height 14
click at [94, 156] on link "Pick a Product" at bounding box center [69, 153] width 106 height 15
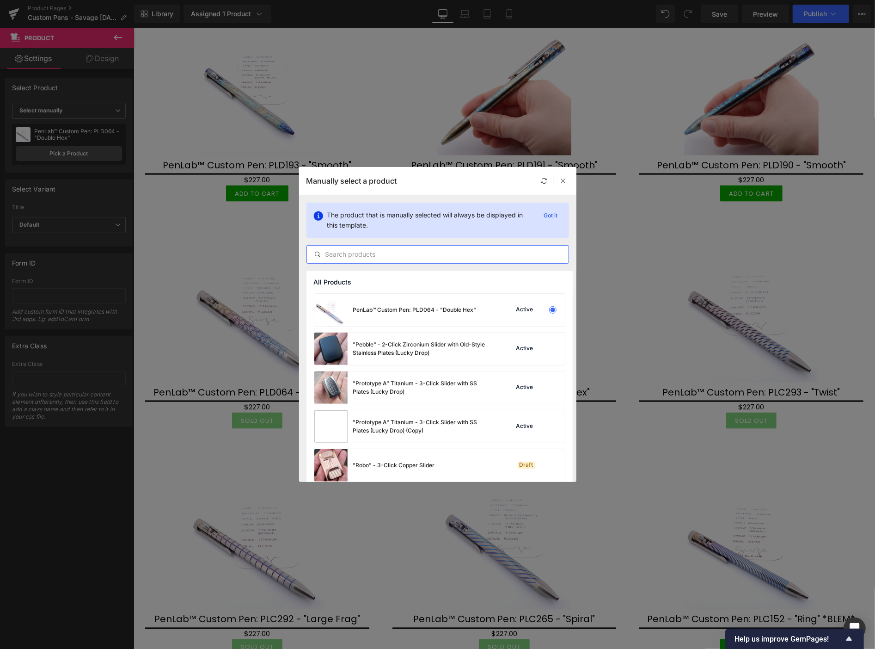
click at [374, 255] on input "text" at bounding box center [438, 254] width 262 height 11
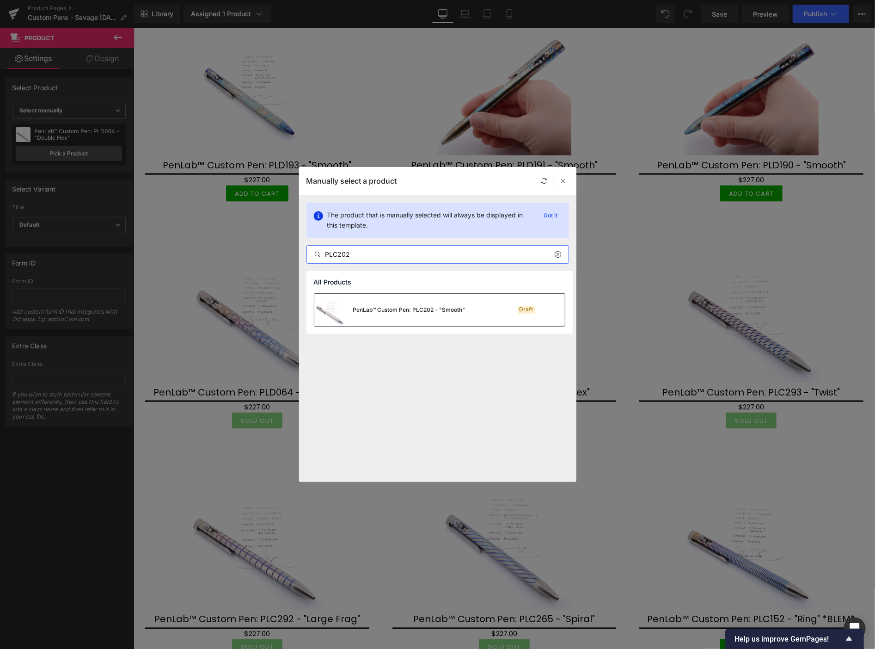
type input "PLC202"
click at [405, 312] on div "PenLab™ Custom Pen: PLC202 - "Smooth"" at bounding box center [409, 310] width 112 height 8
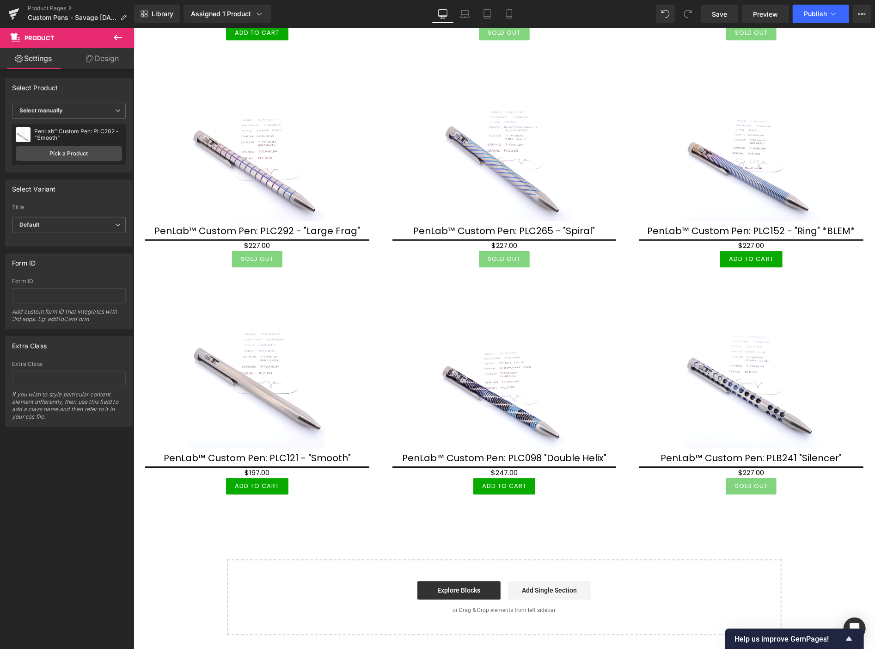
scroll to position [1284, 0]
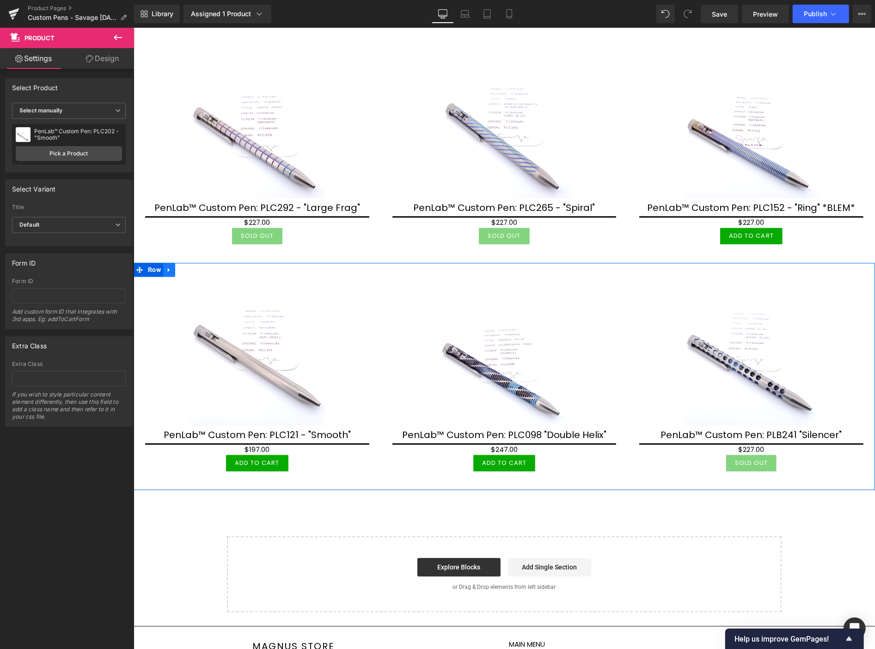
click at [166, 266] on icon at bounding box center [169, 269] width 6 height 7
click at [194, 266] on icon at bounding box center [193, 269] width 6 height 6
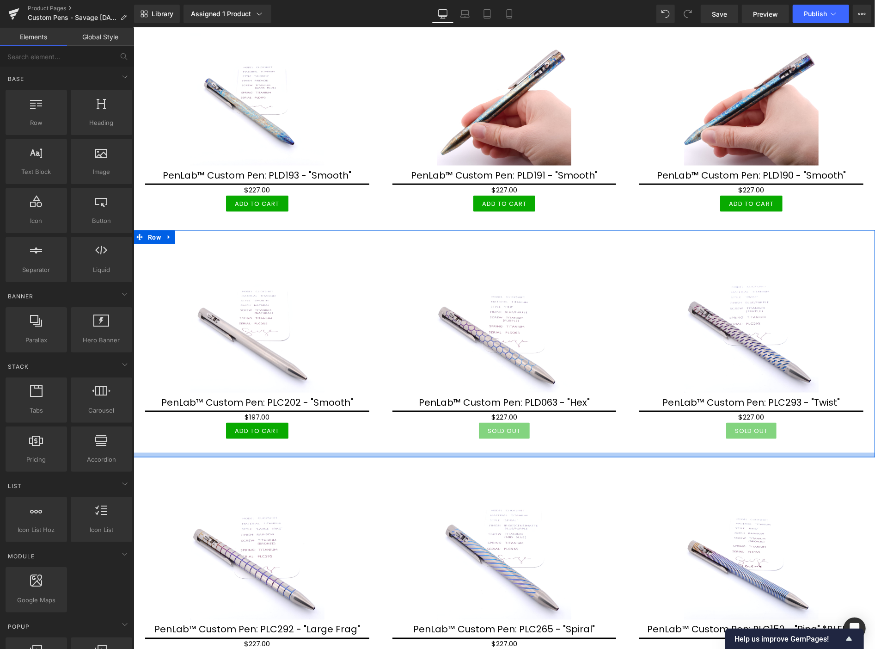
scroll to position [837, 0]
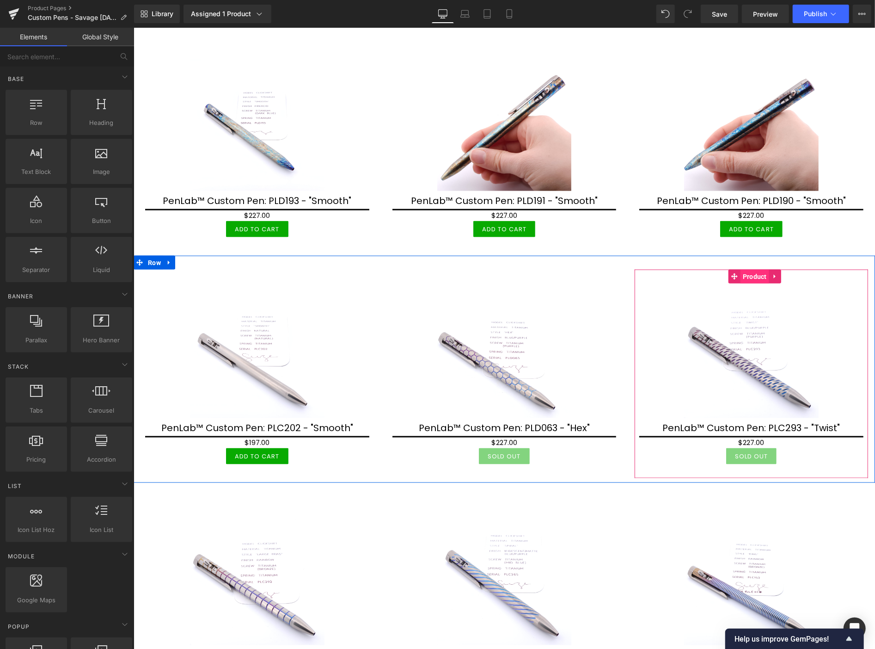
click at [748, 275] on span "Product" at bounding box center [754, 276] width 29 height 14
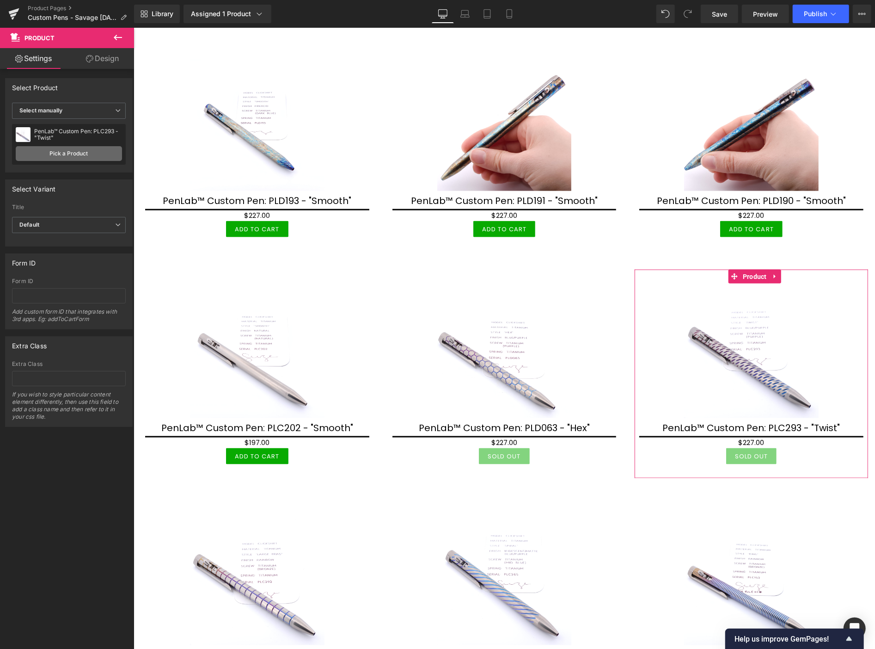
click at [79, 153] on link "Pick a Product" at bounding box center [69, 153] width 106 height 15
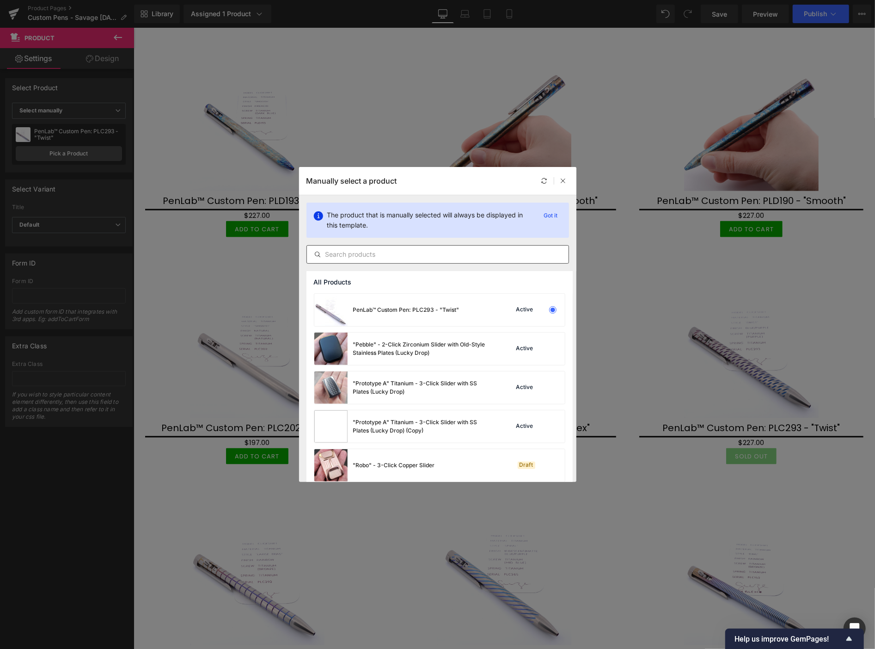
click at [358, 254] on input "text" at bounding box center [438, 254] width 262 height 11
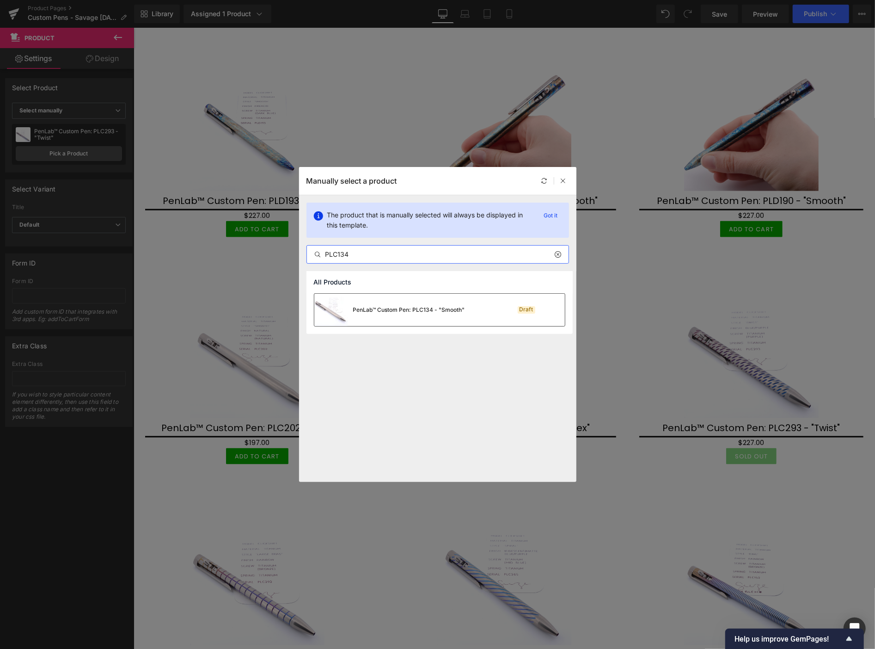
type input "PLC134"
click at [392, 312] on div "PenLab™ Custom Pen: PLC134 - "Smooth"" at bounding box center [409, 310] width 112 height 8
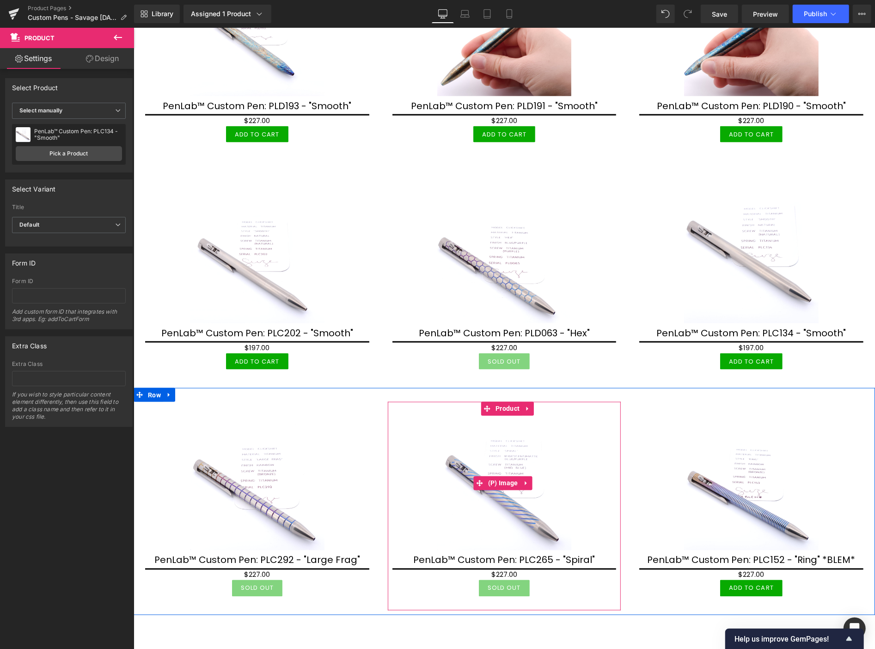
scroll to position [991, 0]
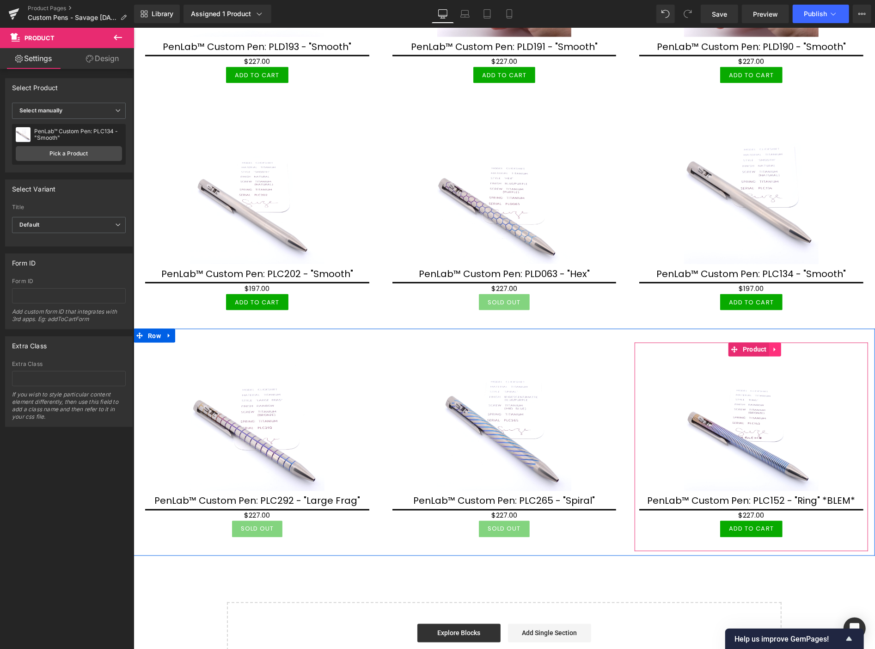
click at [772, 346] on icon at bounding box center [775, 349] width 6 height 7
click at [778, 346] on icon at bounding box center [781, 349] width 6 height 6
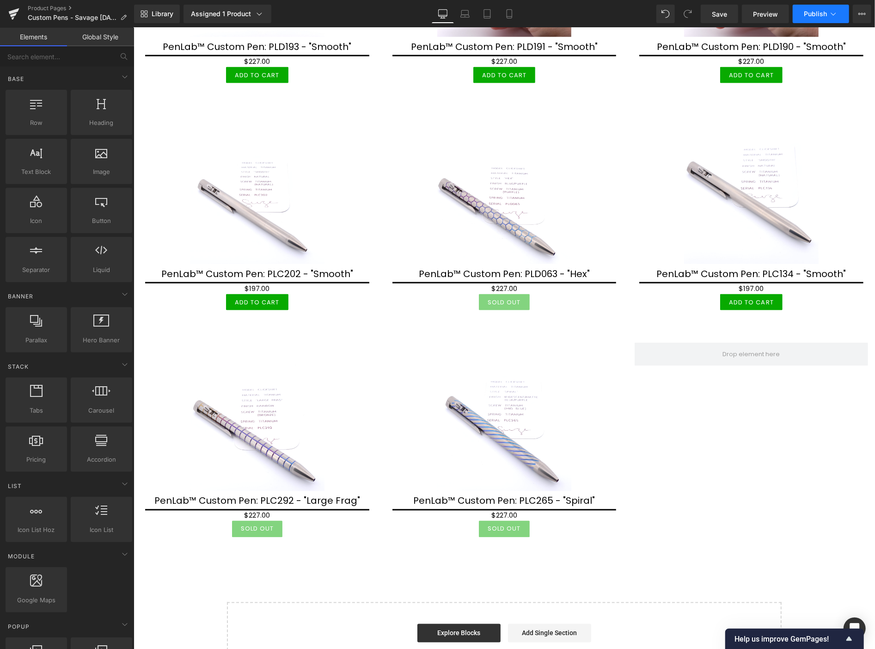
click at [812, 15] on span "Publish" at bounding box center [815, 13] width 23 height 7
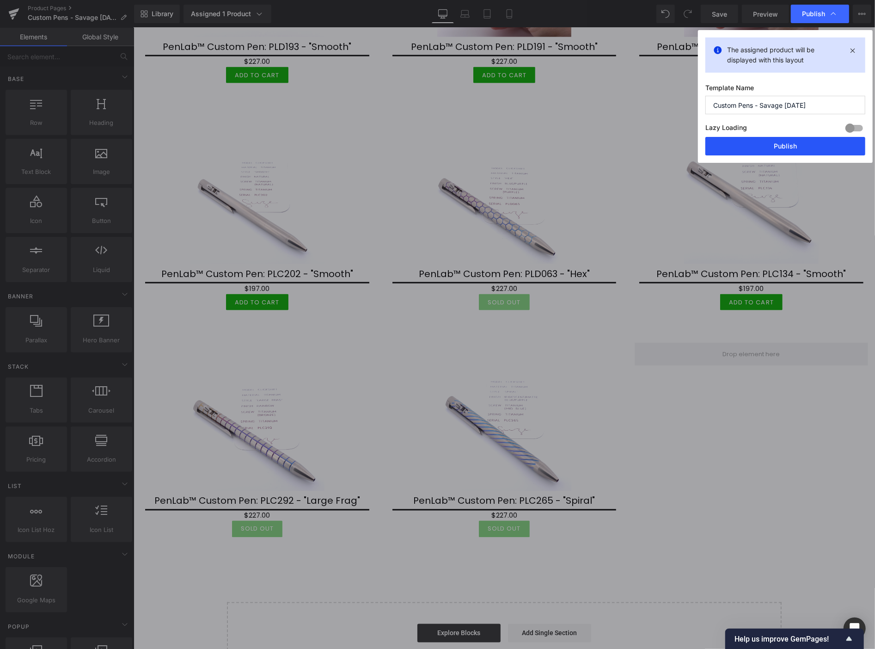
click at [808, 143] on button "Publish" at bounding box center [786, 146] width 160 height 18
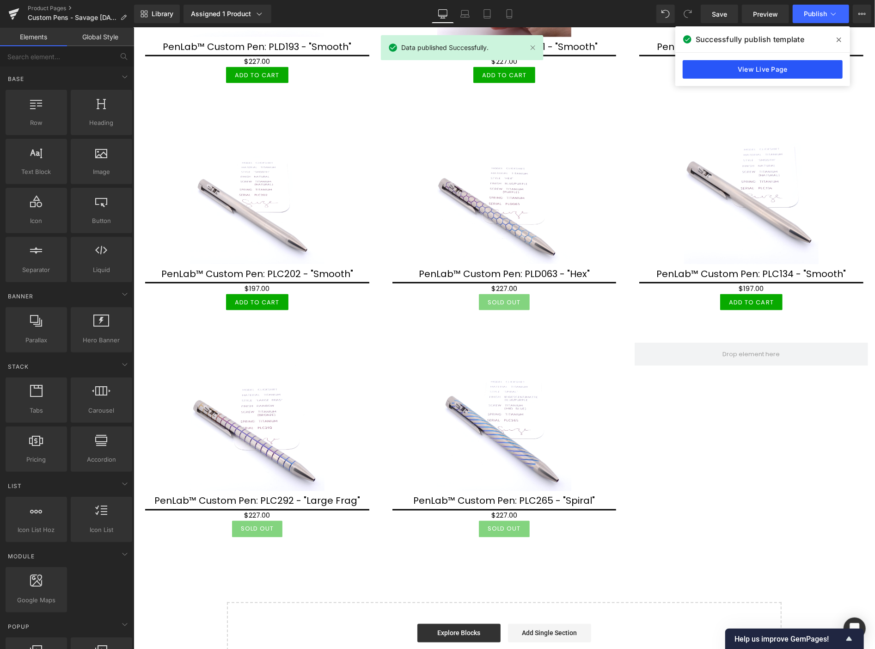
click at [810, 68] on link "View Live Page" at bounding box center [763, 69] width 160 height 18
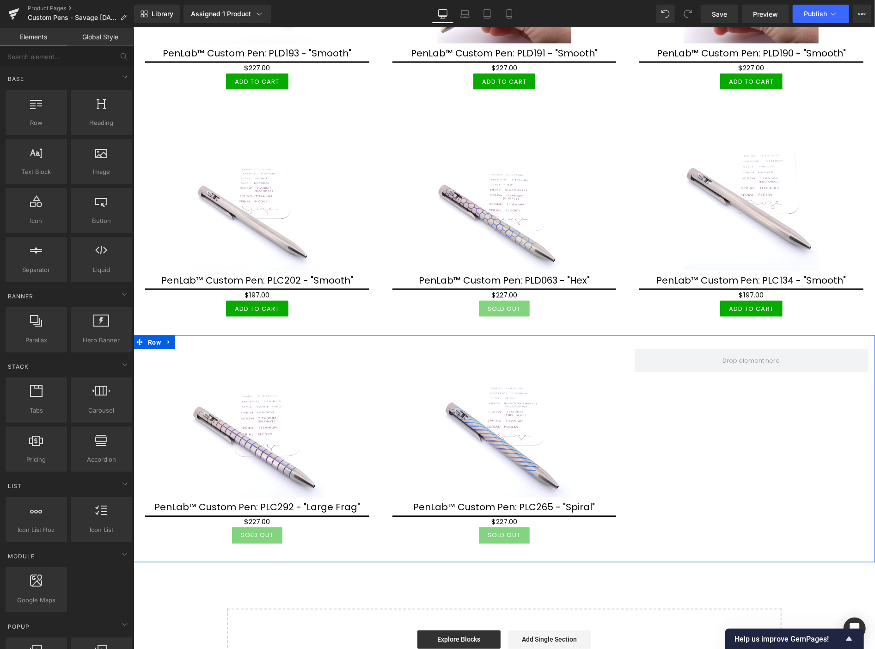
scroll to position [1027, 0]
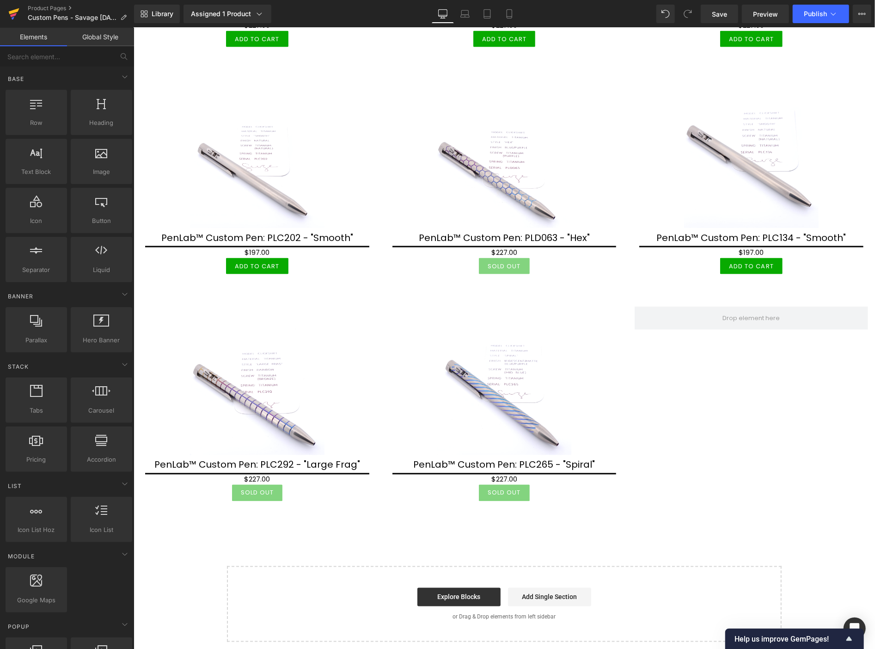
click at [16, 10] on icon at bounding box center [14, 11] width 11 height 6
